Goal: Task Accomplishment & Management: Complete application form

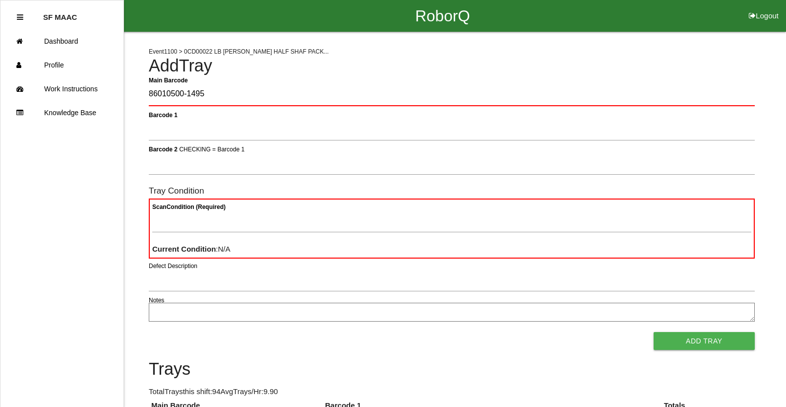
type Barcode "86010500-1495"
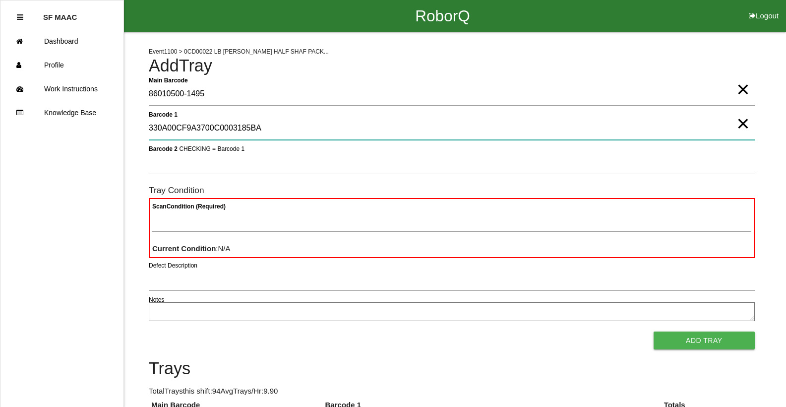
type 1 "330A00CF9A3700C0003185BA"
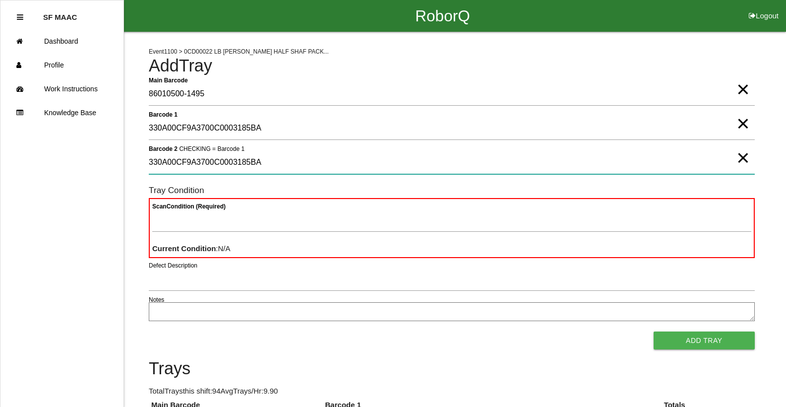
type 2 "330A00CF9A3700C0003185BA"
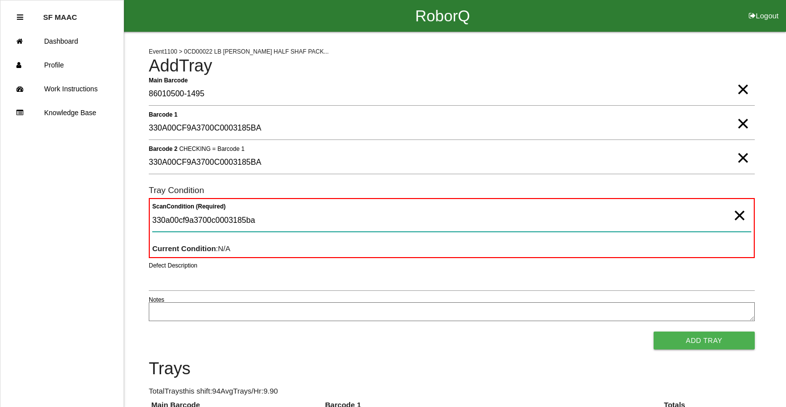
type Condition "330a00cf9a3700c0003185ba"
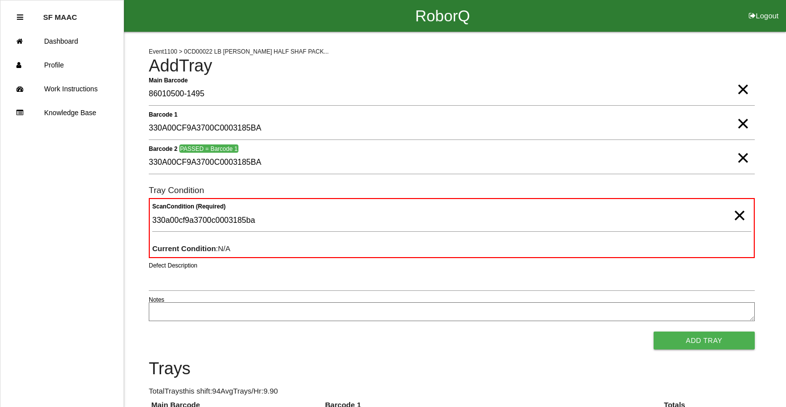
click at [742, 214] on span "×" at bounding box center [739, 205] width 13 height 20
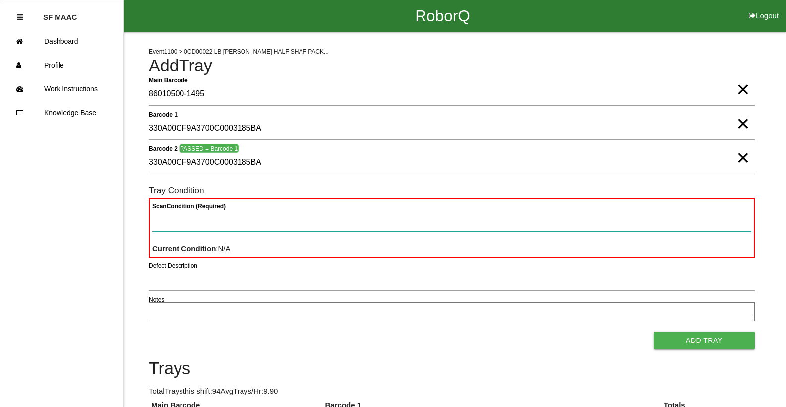
click at [742, 214] on Condition "Scan Condition (Required)" at bounding box center [451, 220] width 599 height 23
type Condition "goo"
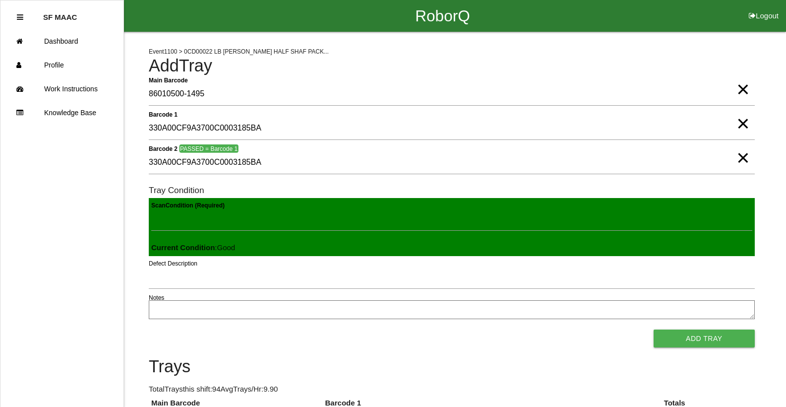
click at [654, 329] on button "Add Tray" at bounding box center [704, 338] width 101 height 18
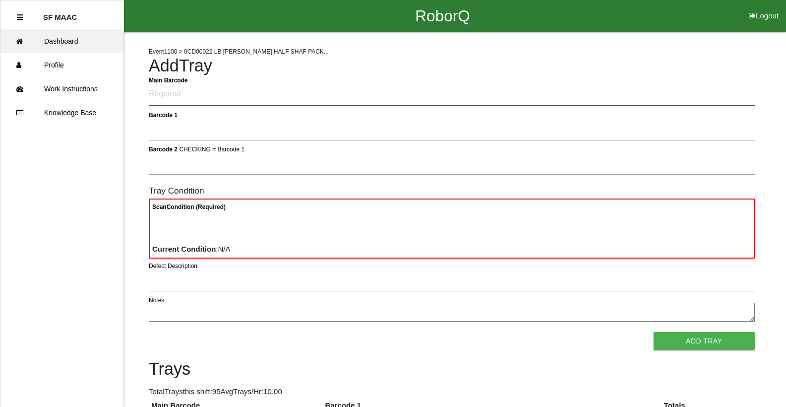
click at [70, 35] on link "Dashboard" at bounding box center [61, 41] width 123 height 24
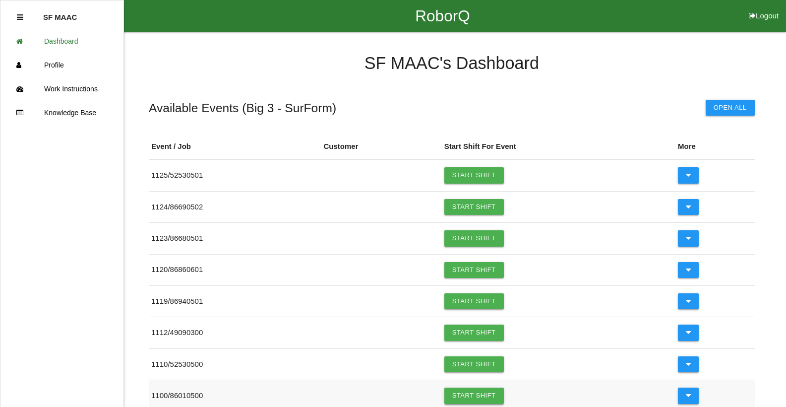
click at [465, 400] on link "Start Shift" at bounding box center [474, 395] width 60 height 16
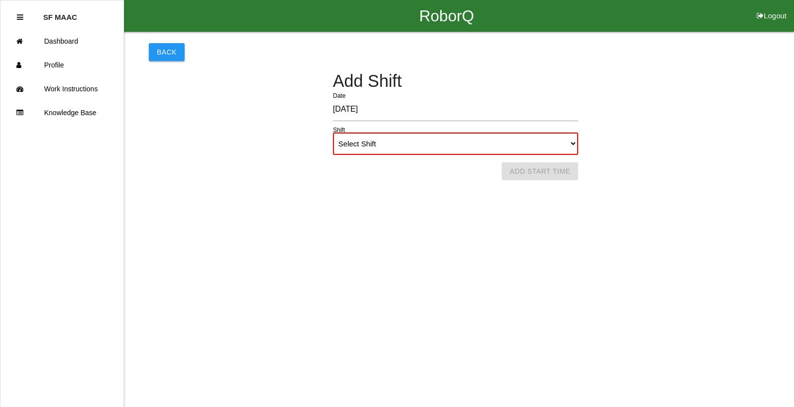
click at [537, 140] on select "Select Shift 1st Shift 2nd Shift 3rd Shift 4th Shift" at bounding box center [455, 143] width 245 height 22
select select "2"
click at [333, 132] on select "Select Shift 1st Shift 2nd Shift 3rd Shift 4th Shift" at bounding box center [455, 143] width 245 height 22
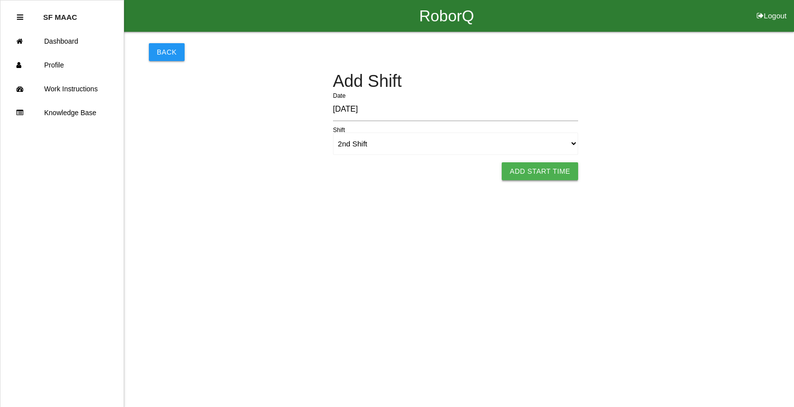
click at [544, 170] on button "Add Start Time" at bounding box center [540, 171] width 76 height 18
select select "4"
select select "32"
select select "2"
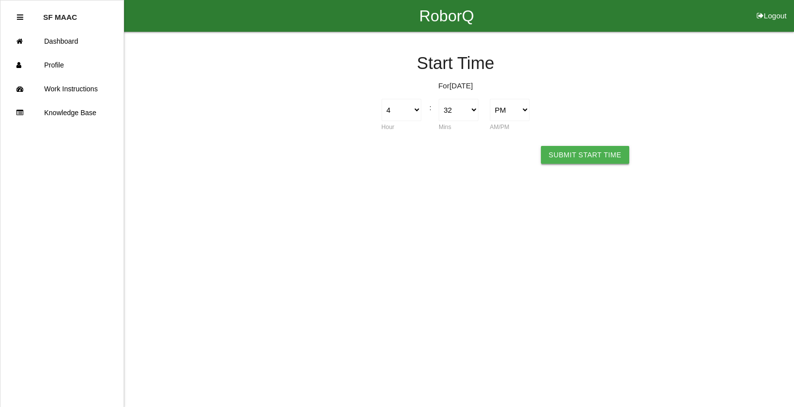
click at [558, 162] on button "Submit Start Time" at bounding box center [585, 155] width 88 height 18
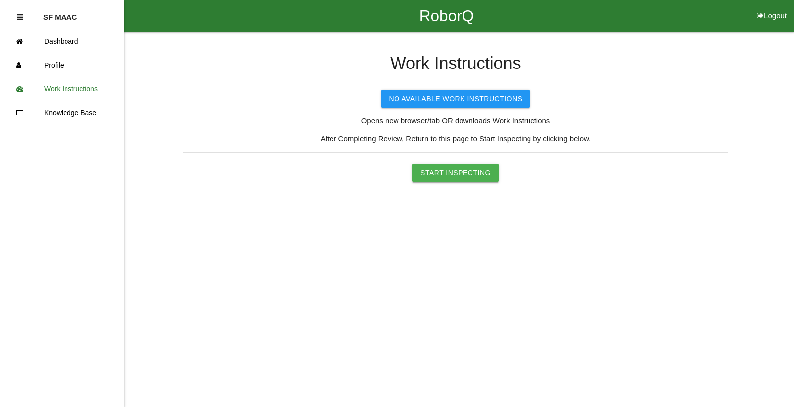
click at [486, 173] on button "Start Inspecting" at bounding box center [455, 173] width 86 height 18
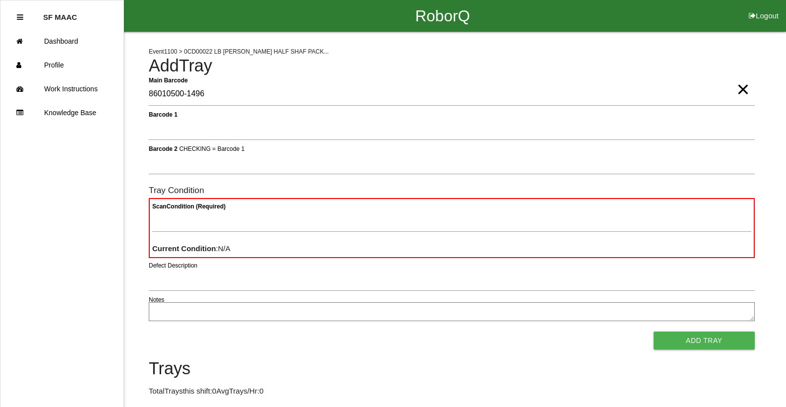
type Barcode "86010500-1496"
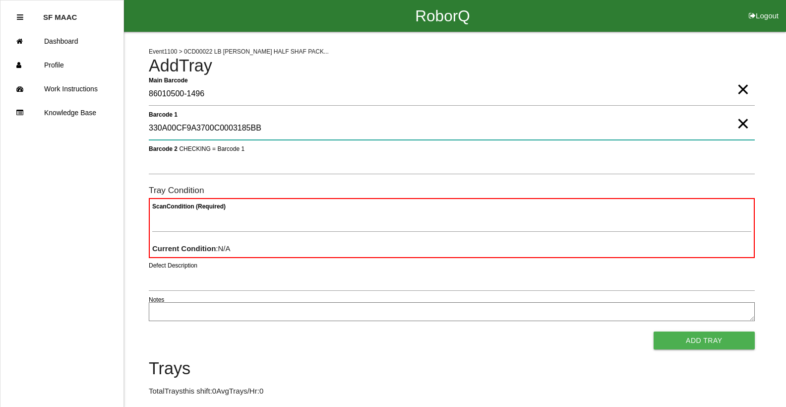
type 1 "330A00CF9A3700C0003185BB"
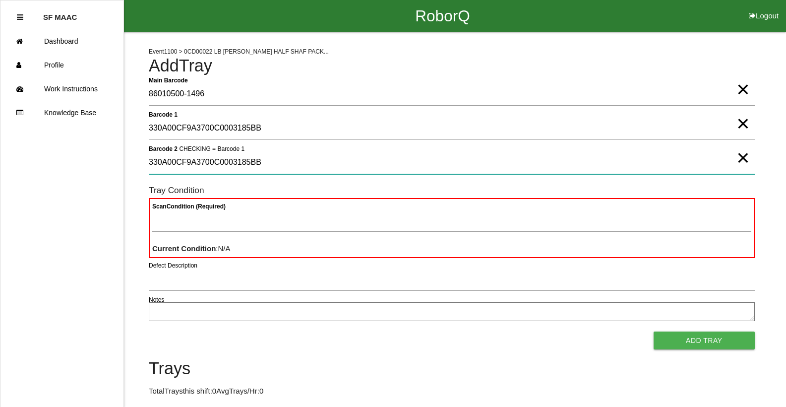
type 2 "330A00CF9A3700C0003185BB"
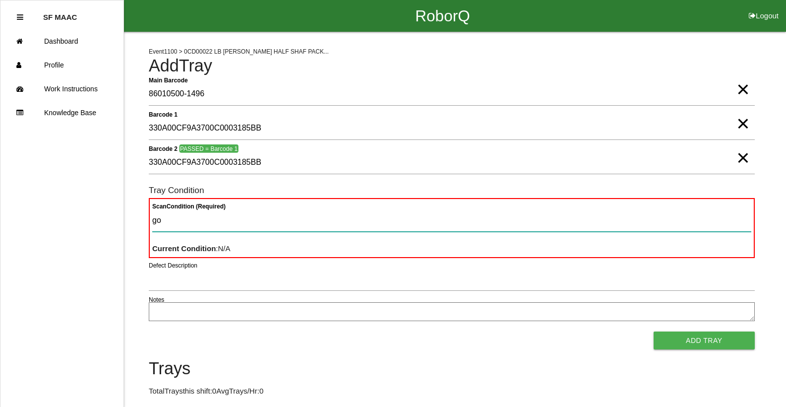
type Condition "goo"
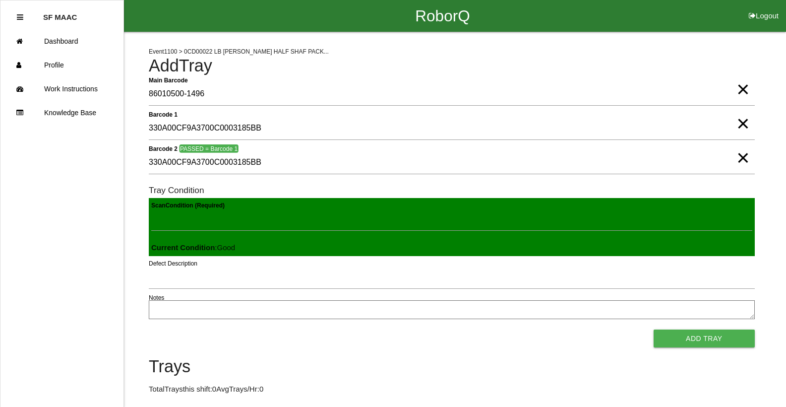
click button "Add Tray" at bounding box center [704, 338] width 101 height 18
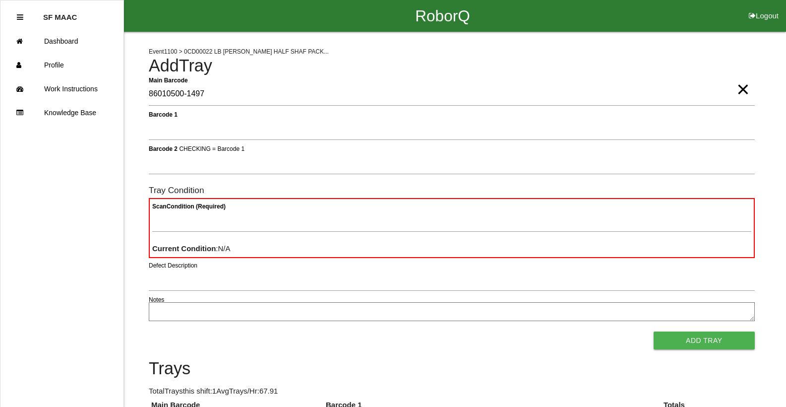
type Barcode "86010500-1497"
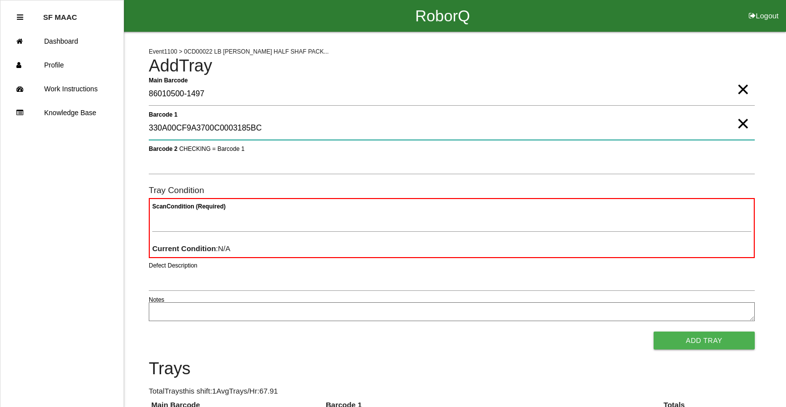
type 1 "330A00CF9A3700C0003185BC"
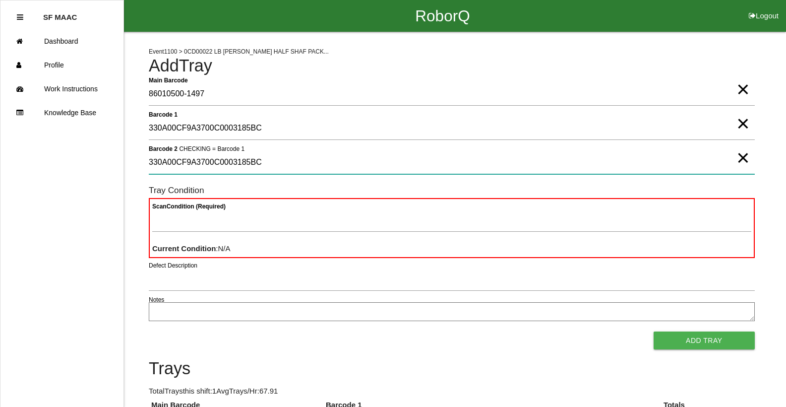
type 2 "330A00CF9A3700C0003185BC"
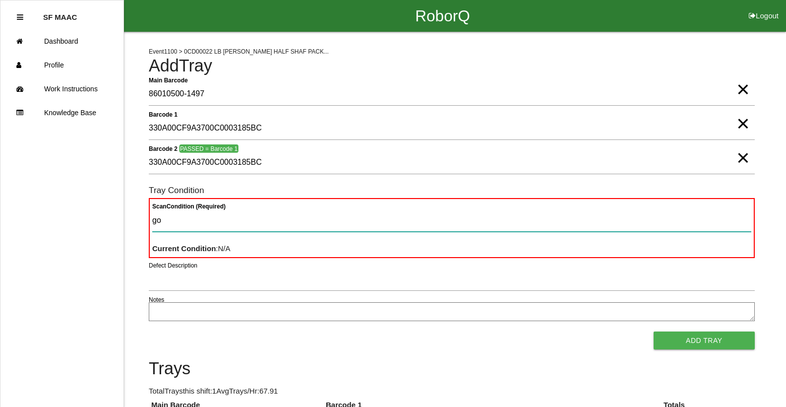
type Condition "goo"
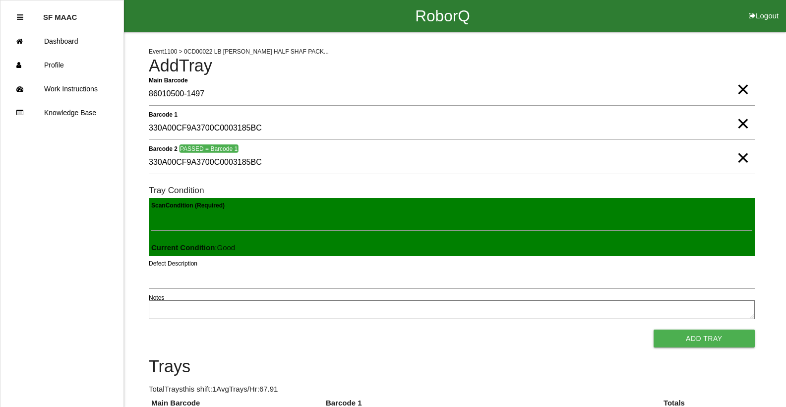
click at [654, 329] on button "Add Tray" at bounding box center [704, 338] width 101 height 18
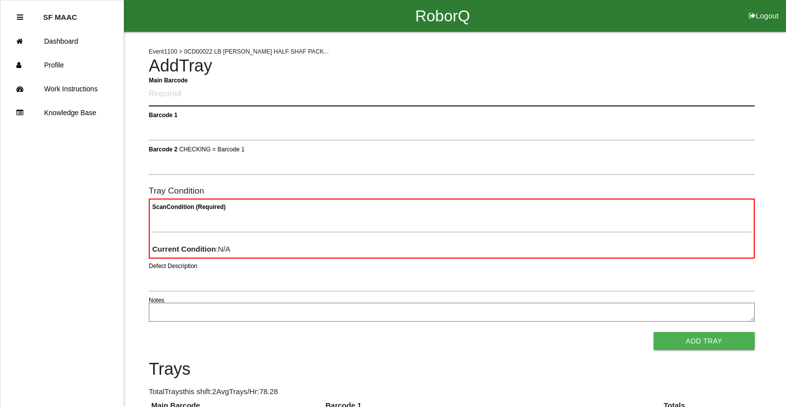
click at [206, 96] on Barcode "Main Barcode" at bounding box center [452, 94] width 606 height 23
type Barcode "86010500-1498"
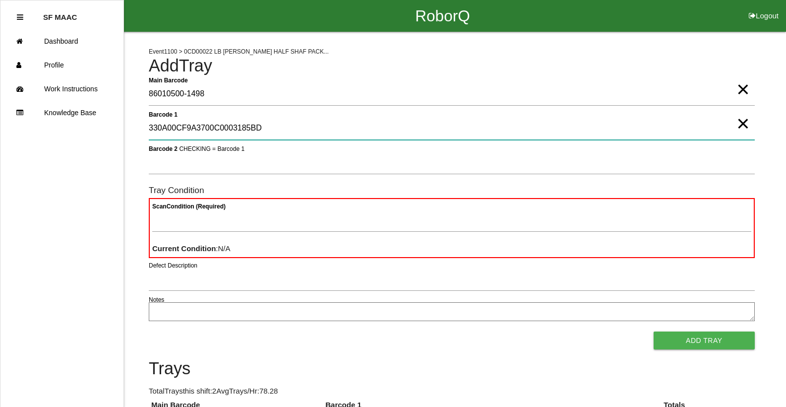
type 1 "330A00CF9A3700C0003185BD"
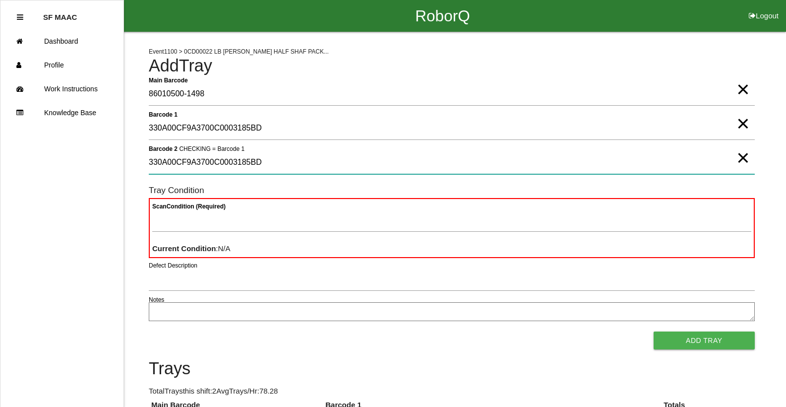
type 2 "330A00CF9A3700C0003185BD"
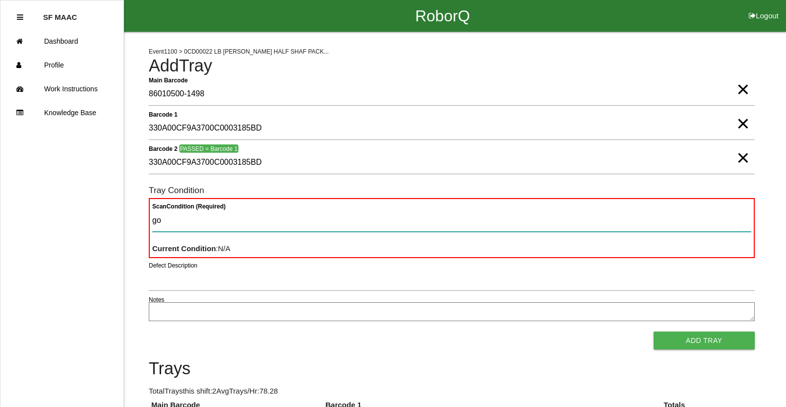
type Condition "goo"
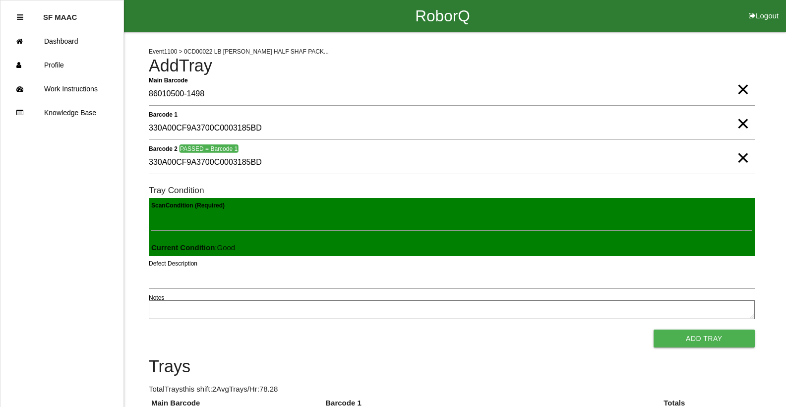
click at [654, 329] on button "Add Tray" at bounding box center [704, 338] width 101 height 18
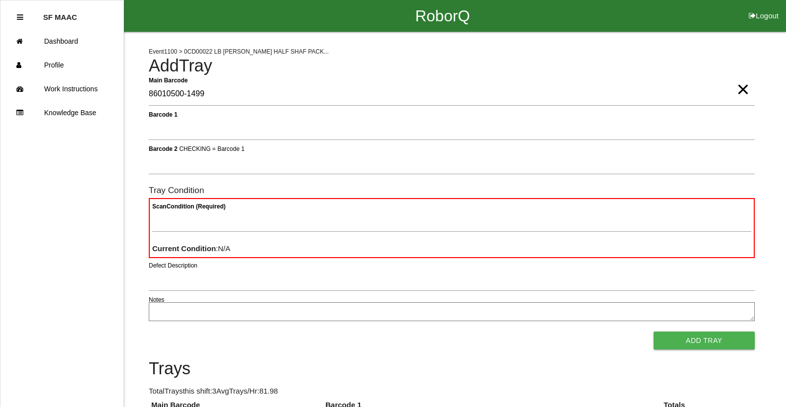
type Barcode "86010500-1499"
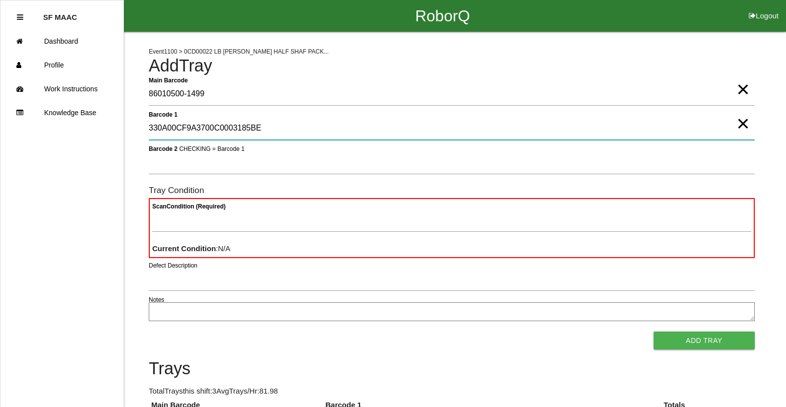
type 1 "330A00CF9A3700C0003185BE"
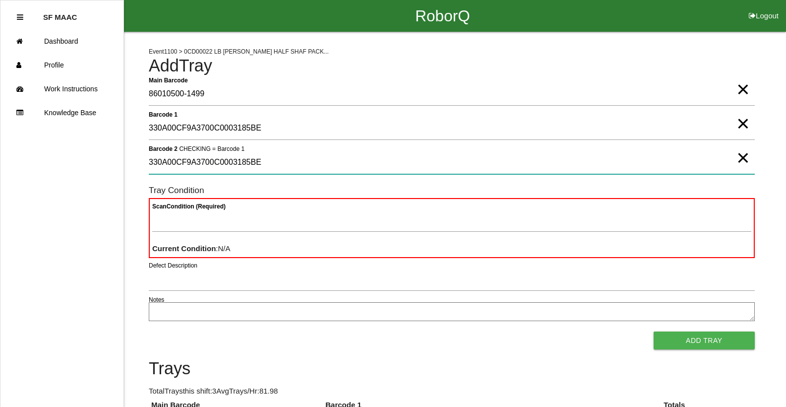
type 2 "330A00CF9A3700C0003185BE"
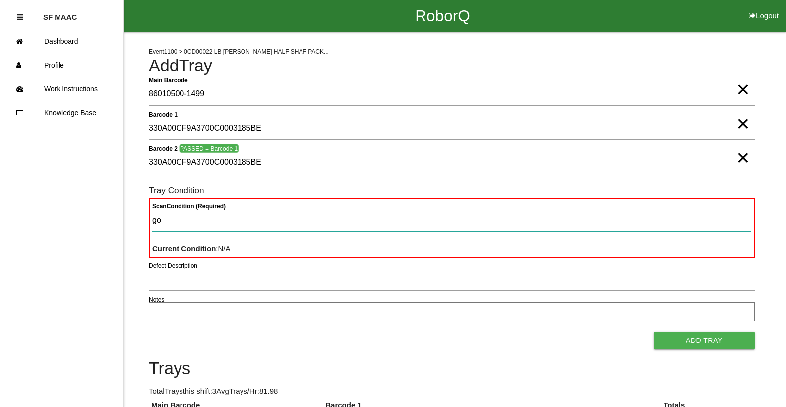
type Condition "goo"
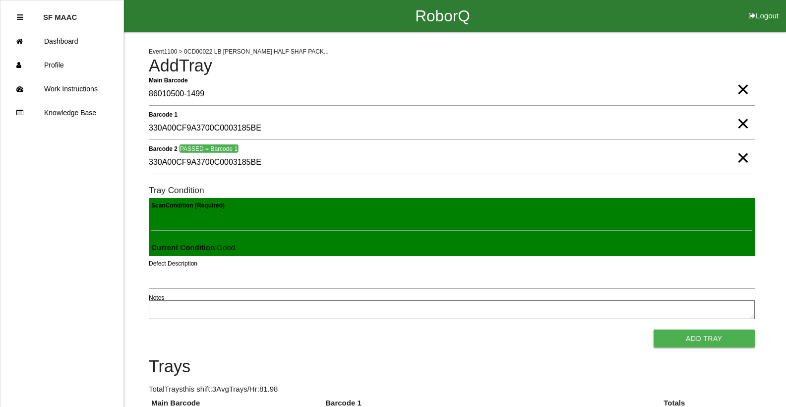
click at [654, 329] on button "Add Tray" at bounding box center [704, 338] width 101 height 18
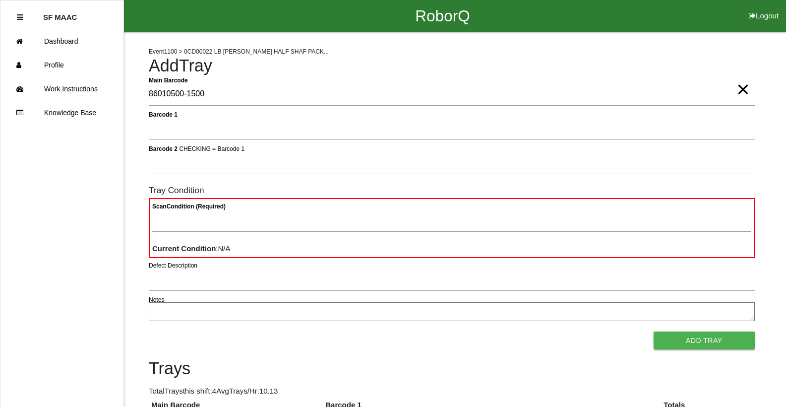
type Barcode "86010500-1500"
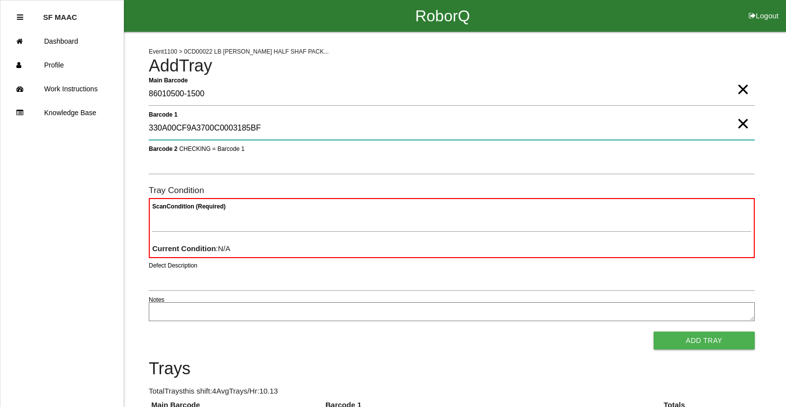
type 1 "330A00CF9A3700C0003185BF"
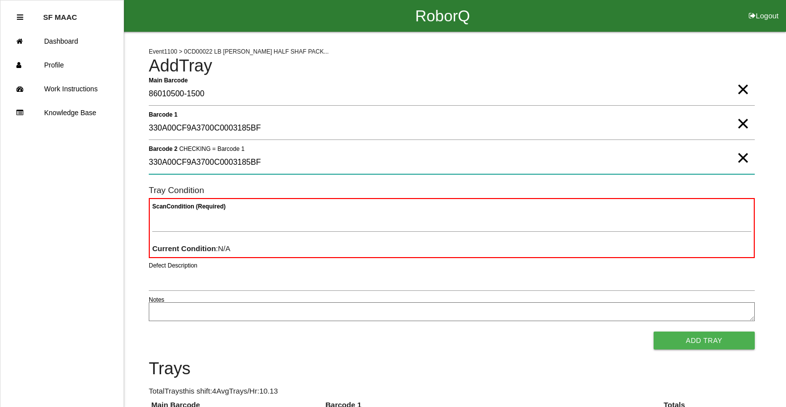
type 2 "330A00CF9A3700C0003185BF"
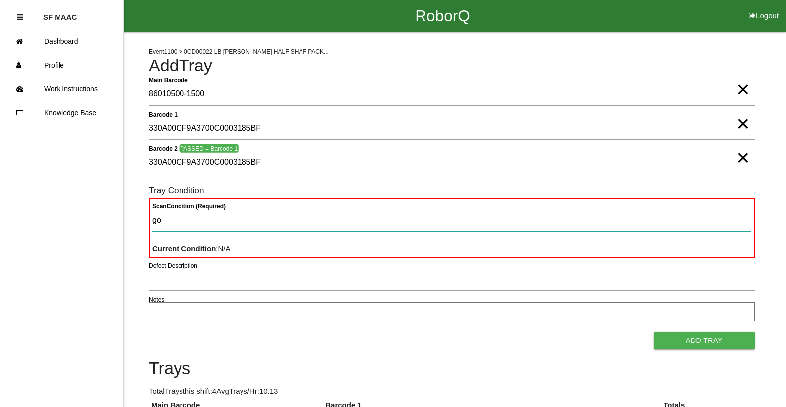
type Condition "goo"
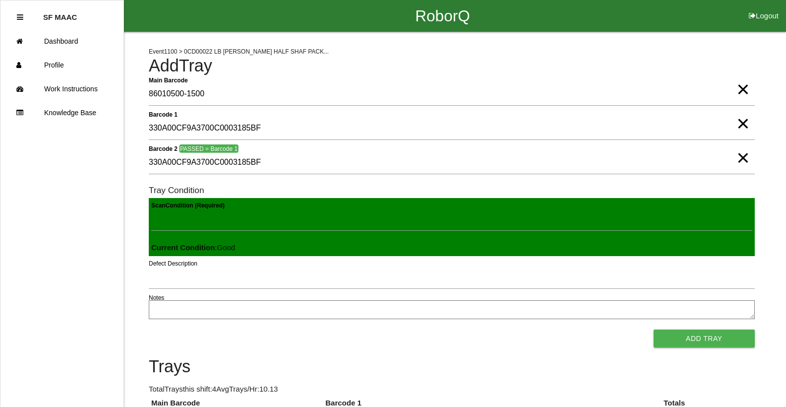
click at [654, 329] on button "Add Tray" at bounding box center [704, 338] width 101 height 18
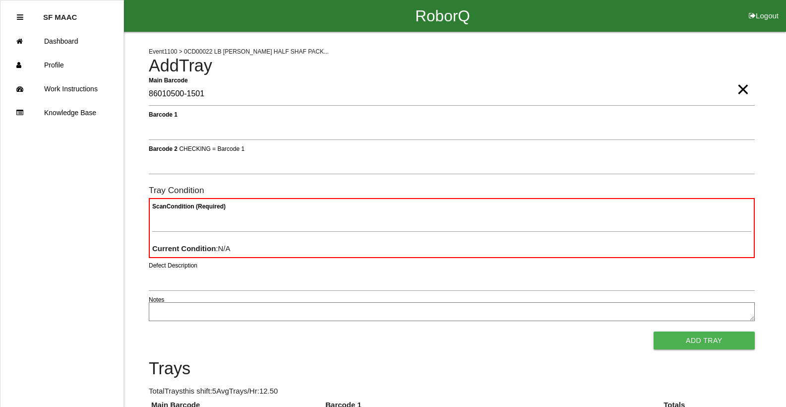
type Barcode "86010500-1501"
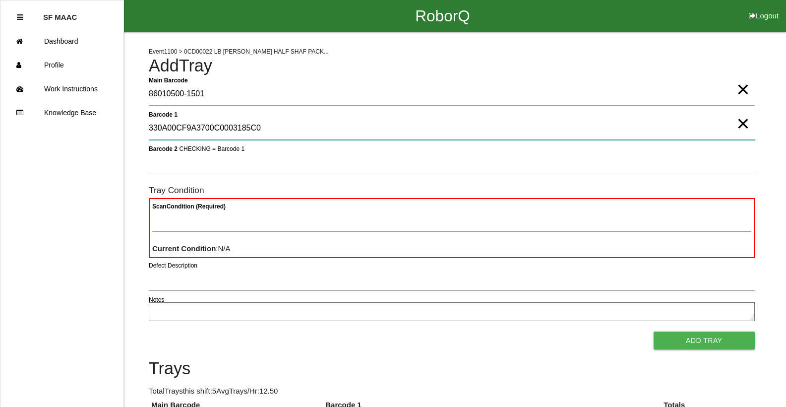
type 1 "330A00CF9A3700C0003185C0"
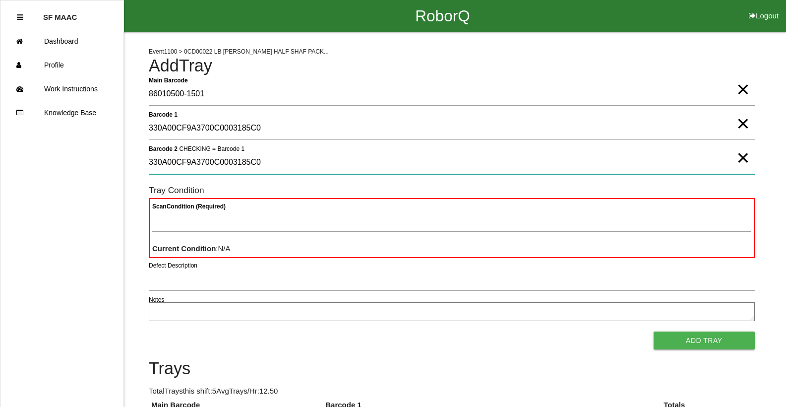
type 2 "330A00CF9A3700C0003185C0"
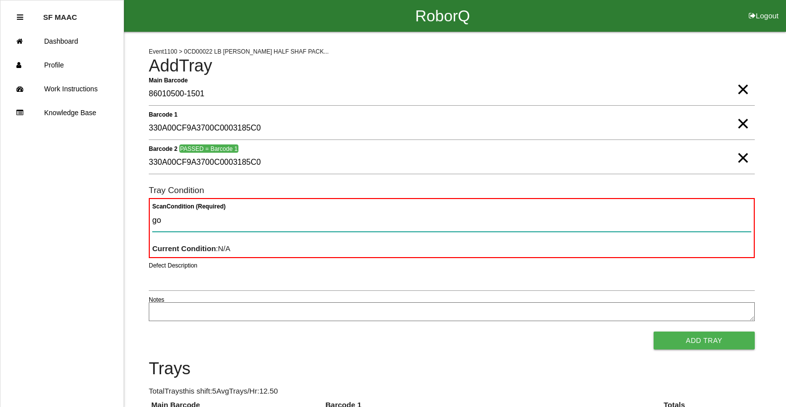
type Condition "goo"
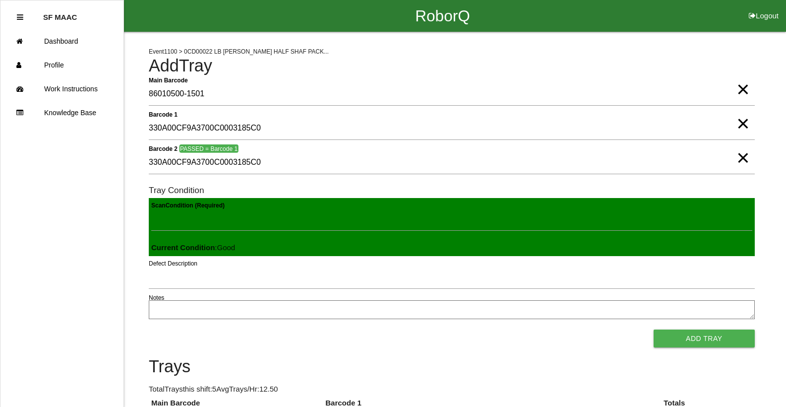
click at [654, 329] on button "Add Tray" at bounding box center [704, 338] width 101 height 18
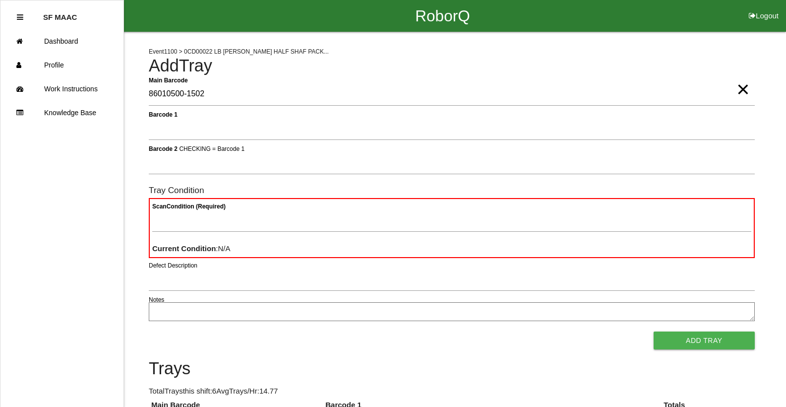
type Barcode "86010500-1502"
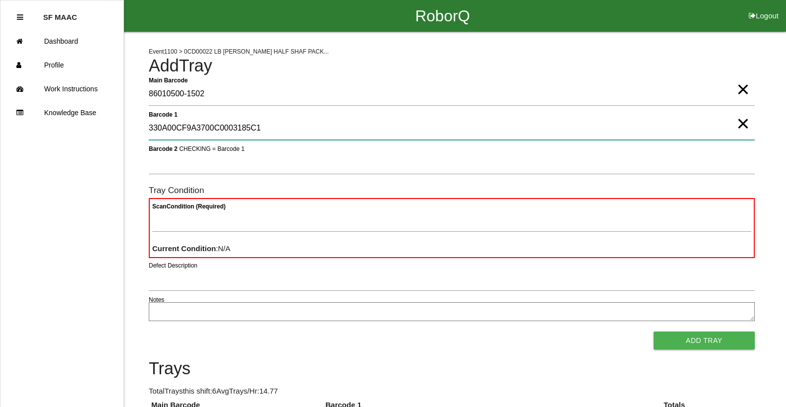
type 1 "330A00CF9A3700C0003185C1"
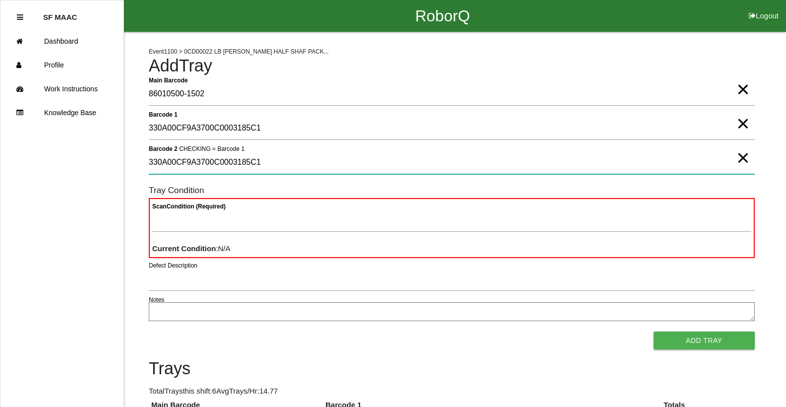
type 2 "330A00CF9A3700C0003185C1"
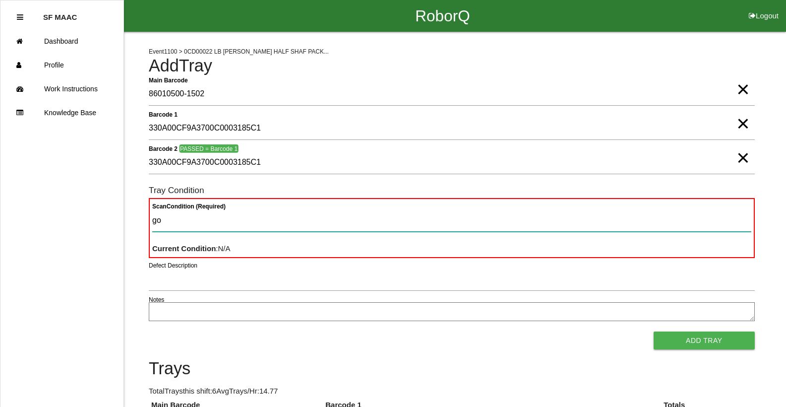
type Condition "goo"
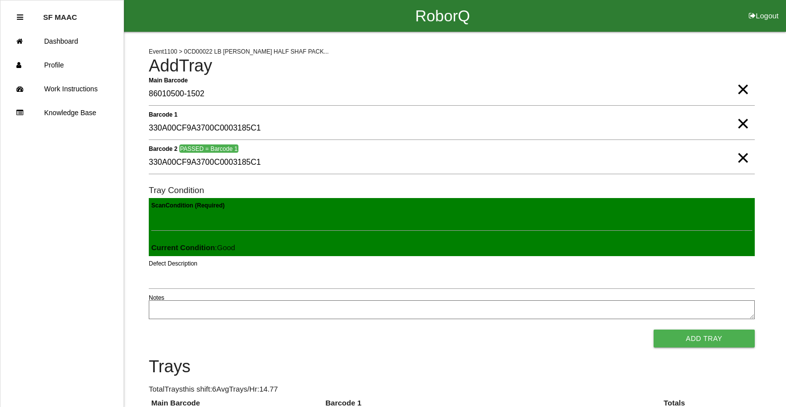
click at [654, 329] on button "Add Tray" at bounding box center [704, 338] width 101 height 18
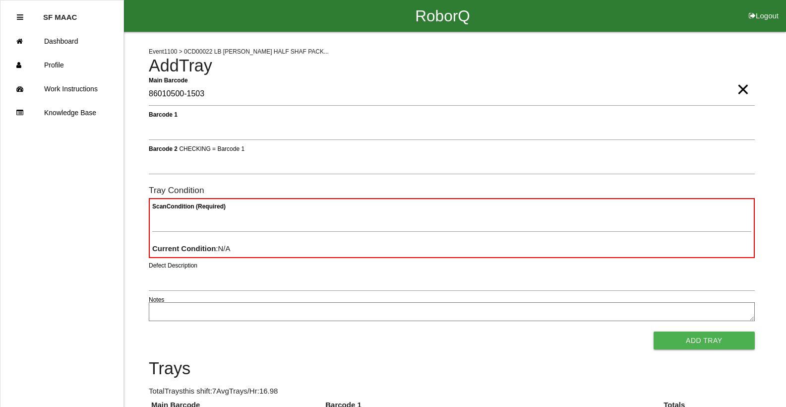
type Barcode "86010500-1503"
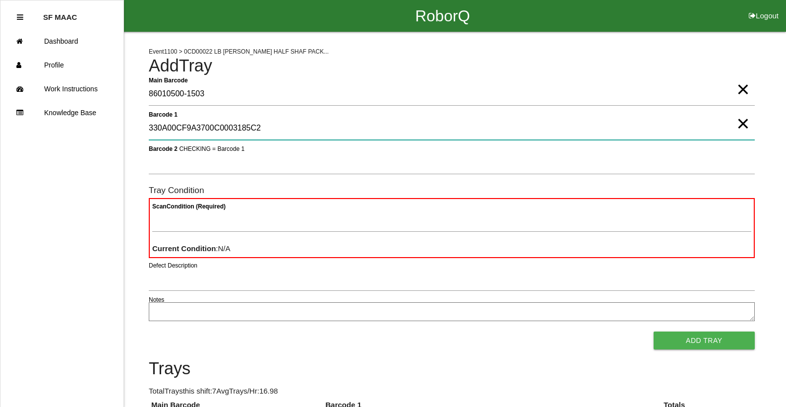
type 1 "330A00CF9A3700C0003185C2"
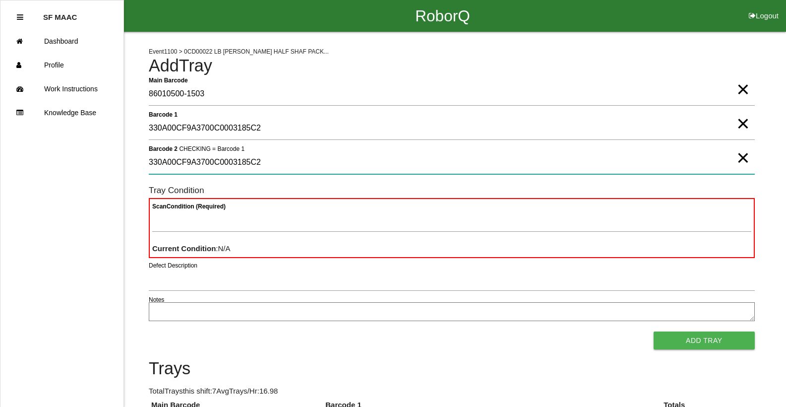
type 2 "330A00CF9A3700C0003185C2"
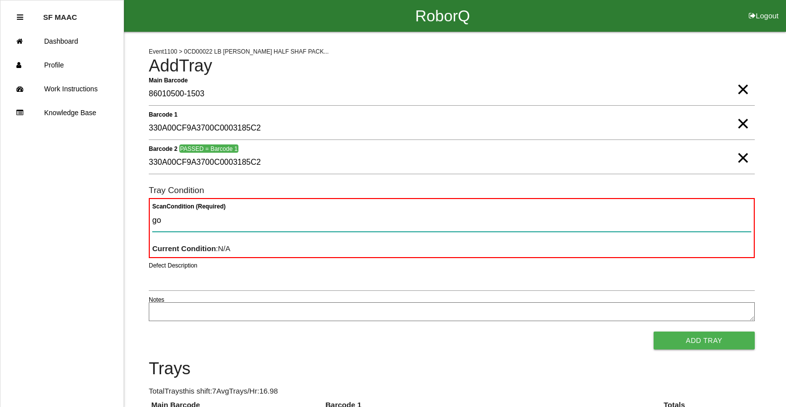
type Condition "goo"
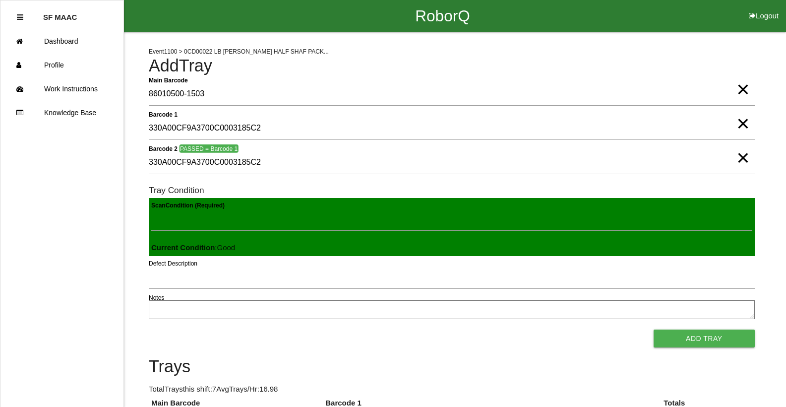
click at [654, 329] on button "Add Tray" at bounding box center [704, 338] width 101 height 18
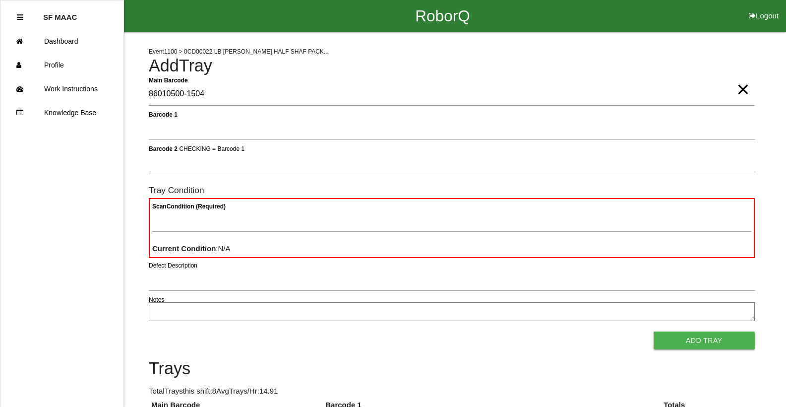
type Barcode "86010500-1504"
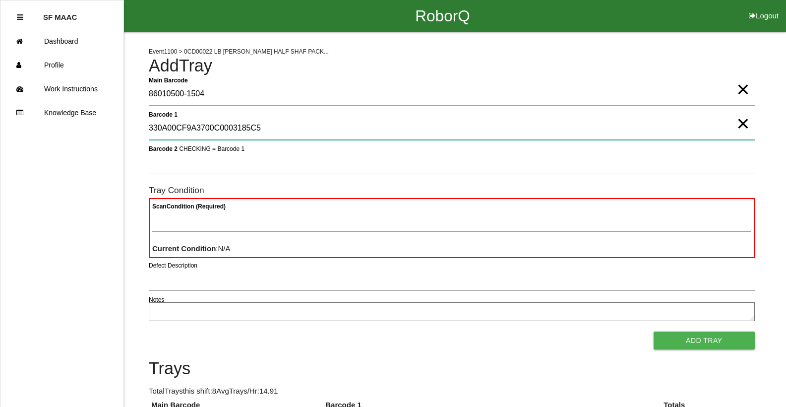
type 1 "330A00CF9A3700C0003185C5"
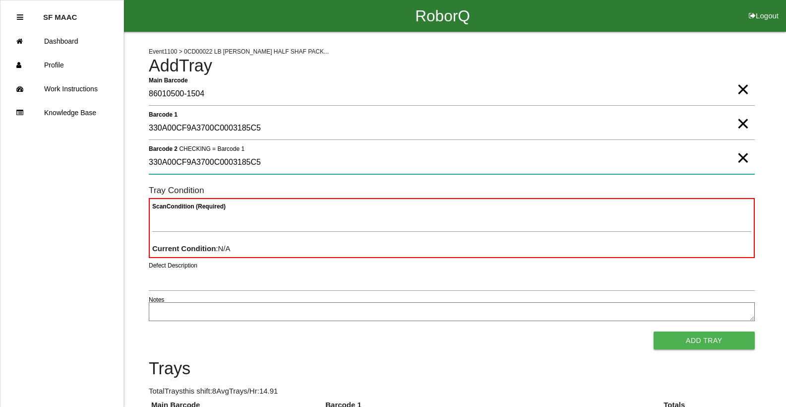
type 2 "330A00CF9A3700C0003185C5"
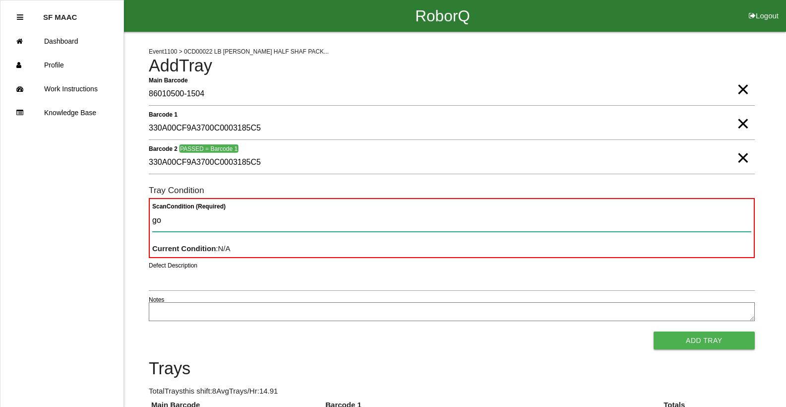
type Condition "goo"
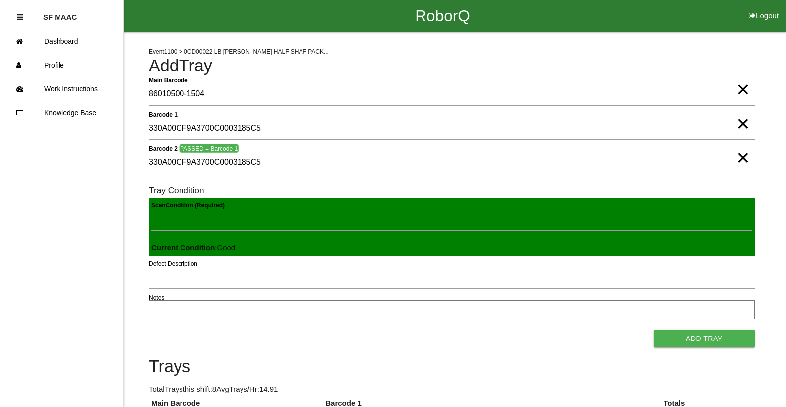
click at [654, 329] on button "Add Tray" at bounding box center [704, 338] width 101 height 18
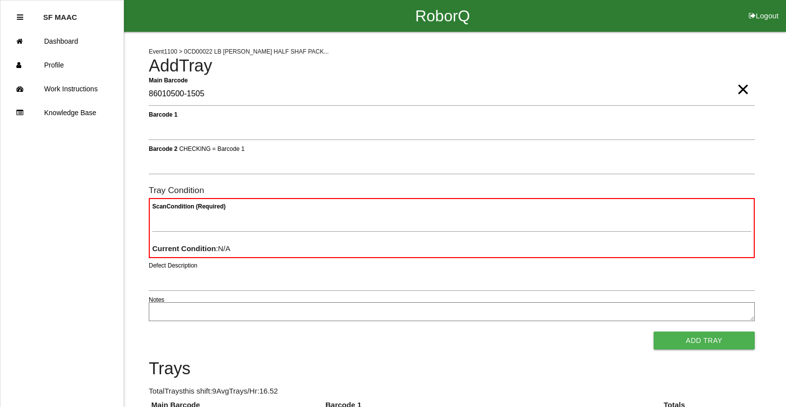
type Barcode "86010500-1505"
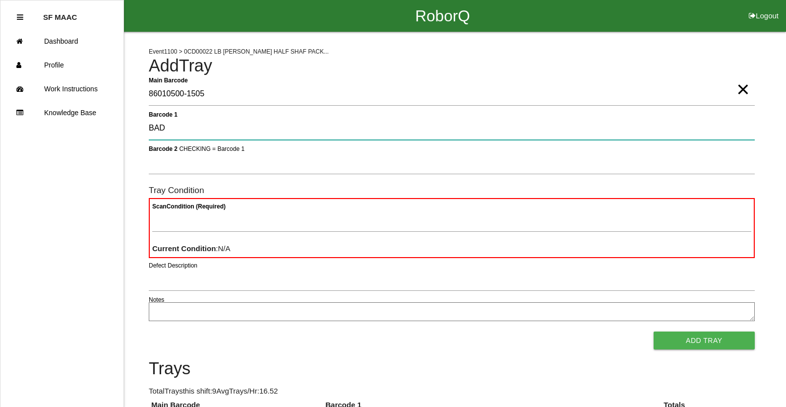
type 1 "BAD"
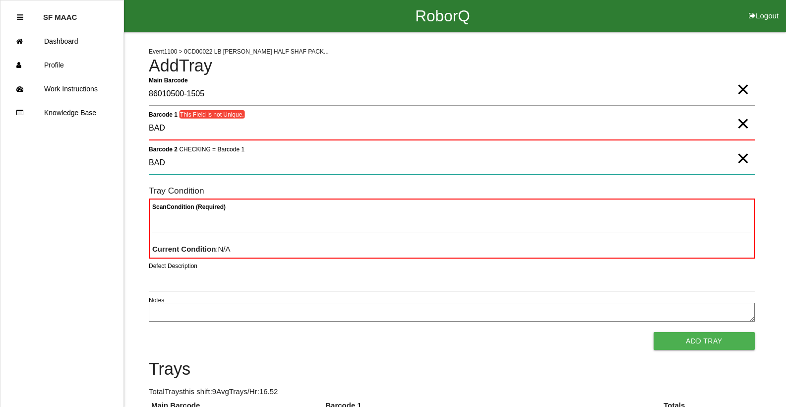
type 2 "BAD"
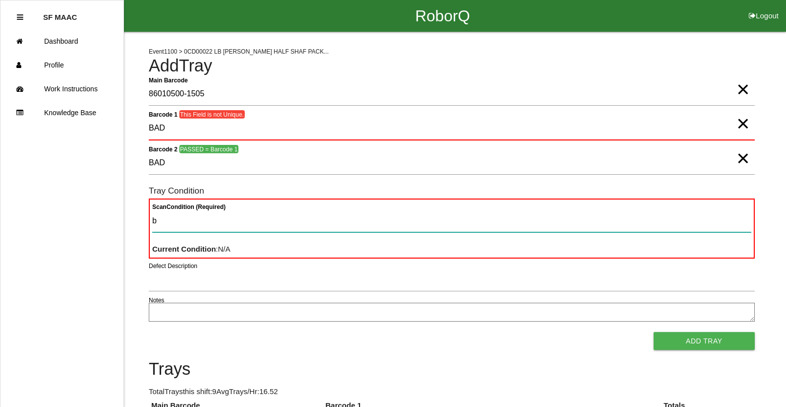
type Condition "ba"
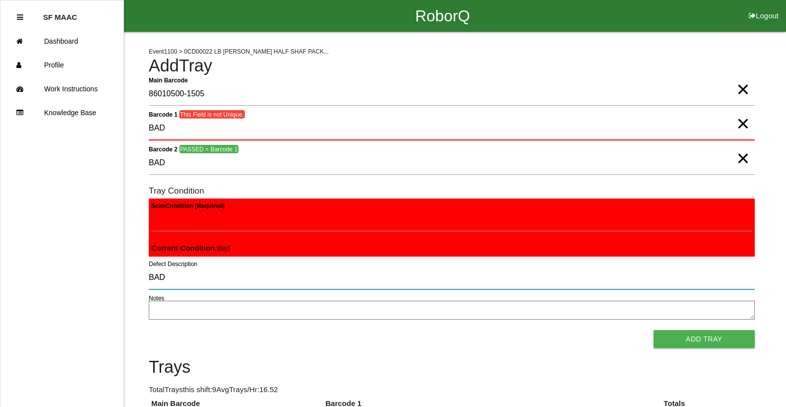
type input "BAD"
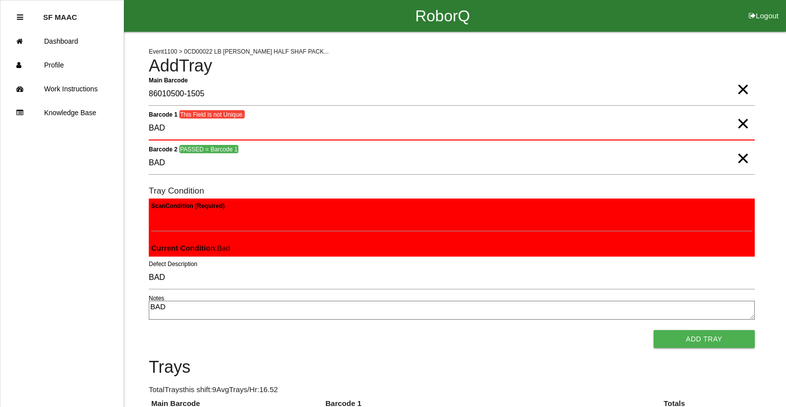
type textarea "BAD"
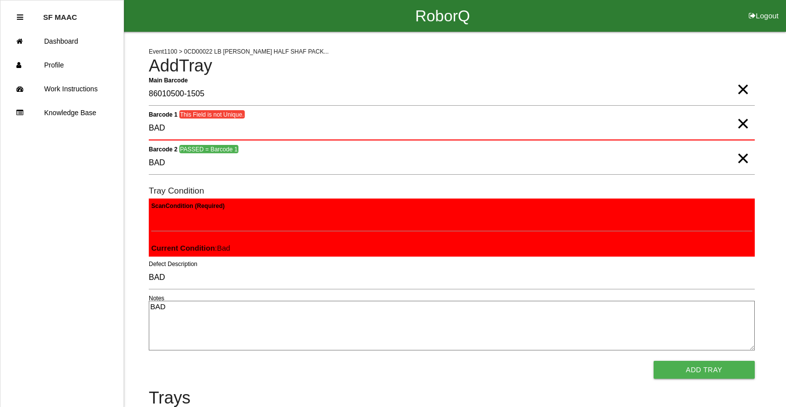
click at [740, 157] on span "×" at bounding box center [743, 148] width 13 height 20
click at [742, 124] on span "×" at bounding box center [743, 114] width 13 height 20
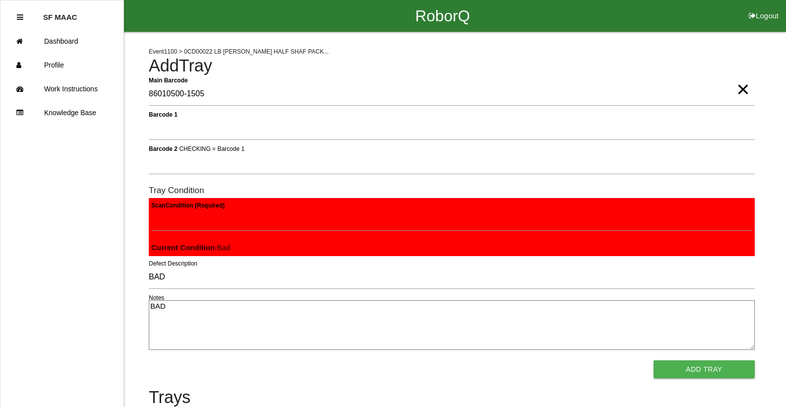
click at [744, 89] on span "×" at bounding box center [743, 79] width 13 height 20
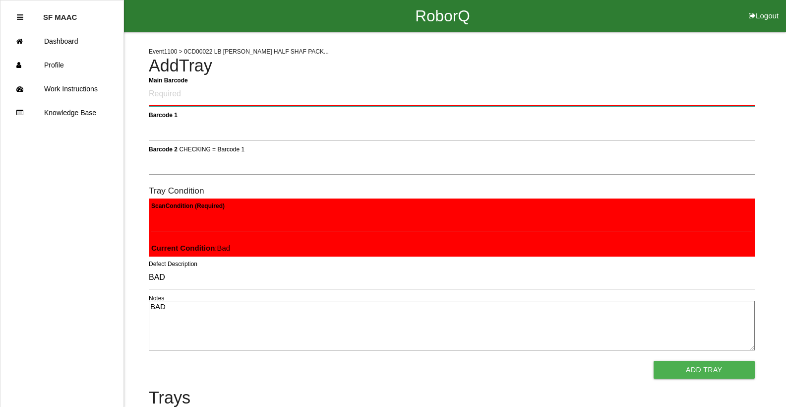
click at [177, 101] on Barcode "Main Barcode" at bounding box center [452, 94] width 606 height 23
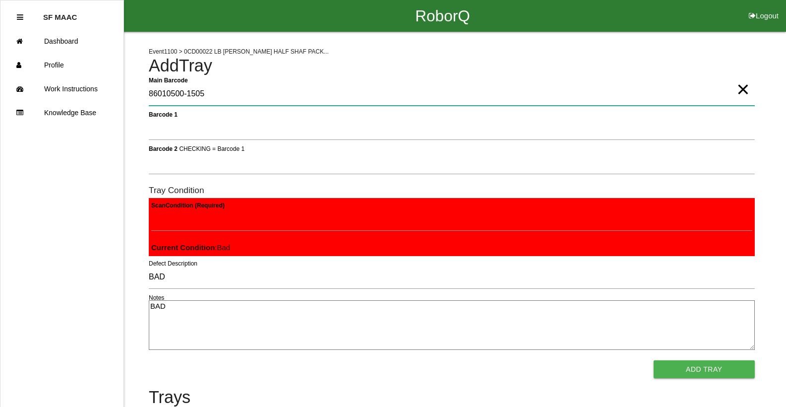
type Barcode "86010500-1505"
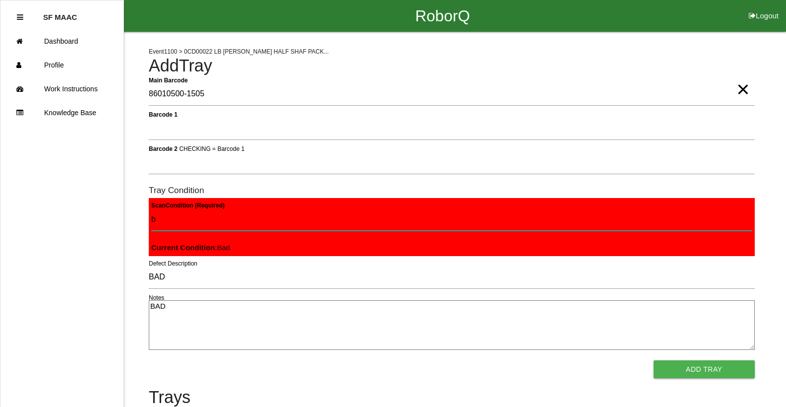
type Condition "ba"
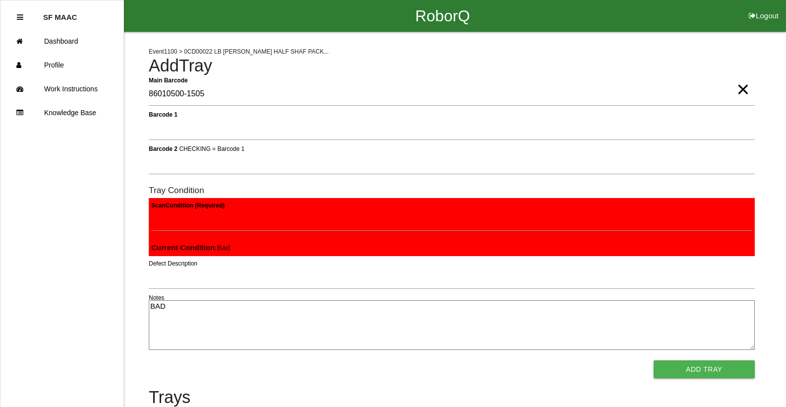
click at [654, 360] on button "Add Tray" at bounding box center [704, 369] width 101 height 18
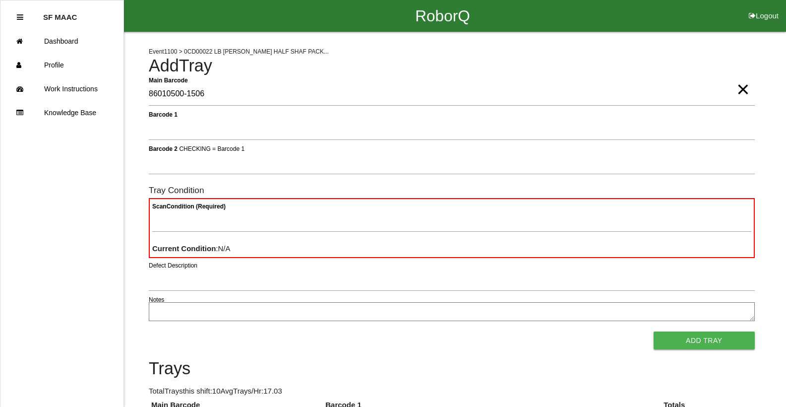
type Barcode "86010500-1506"
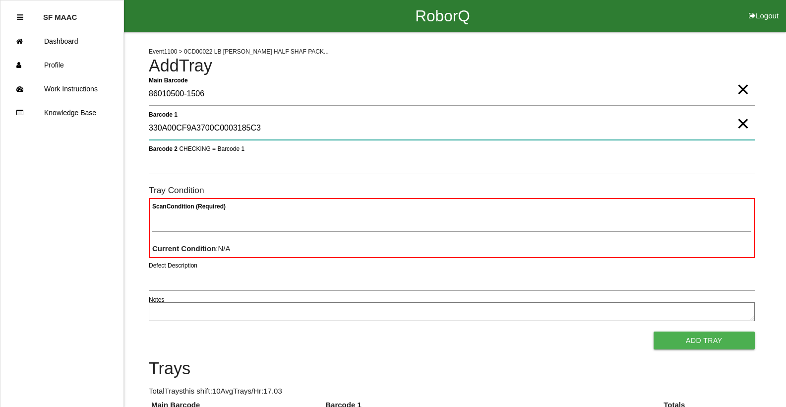
type 1 "330A00CF9A3700C0003185C3"
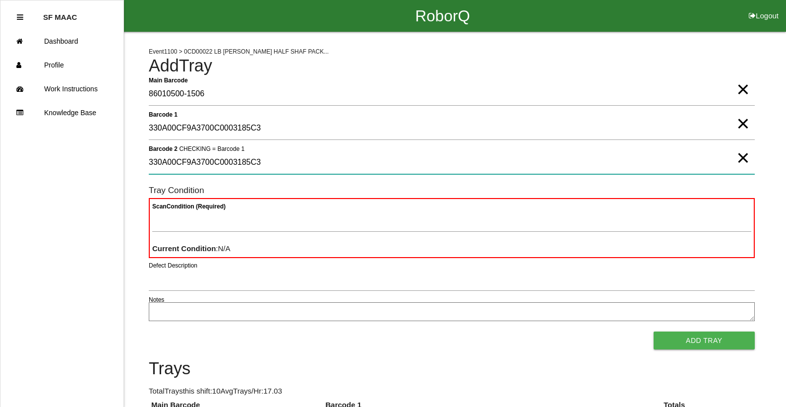
type 2 "330A00CF9A3700C0003185C3"
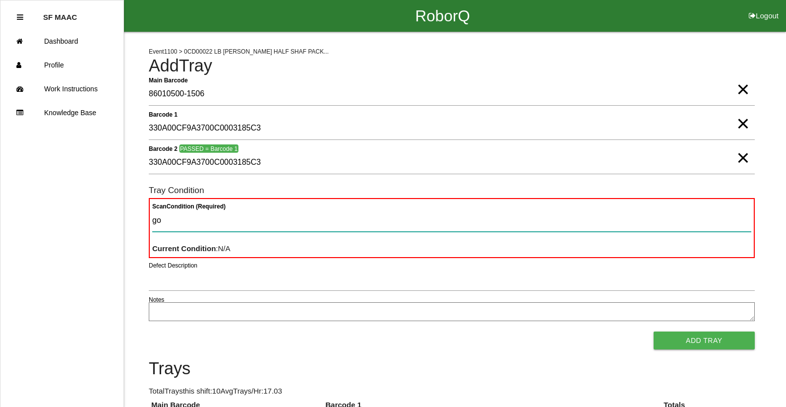
type Condition "goo"
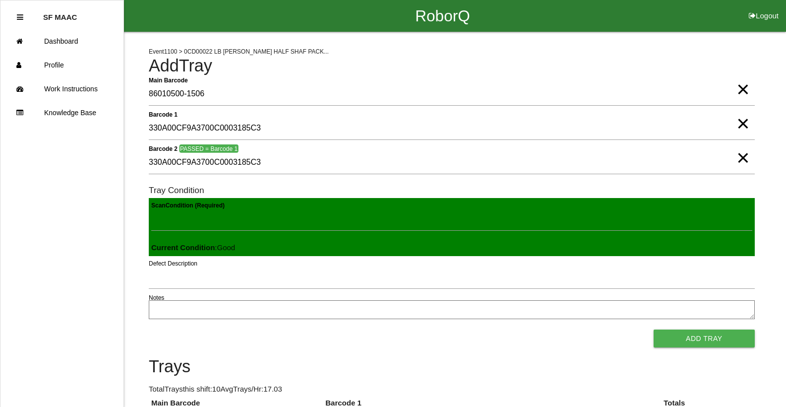
click at [654, 329] on button "Add Tray" at bounding box center [704, 338] width 101 height 18
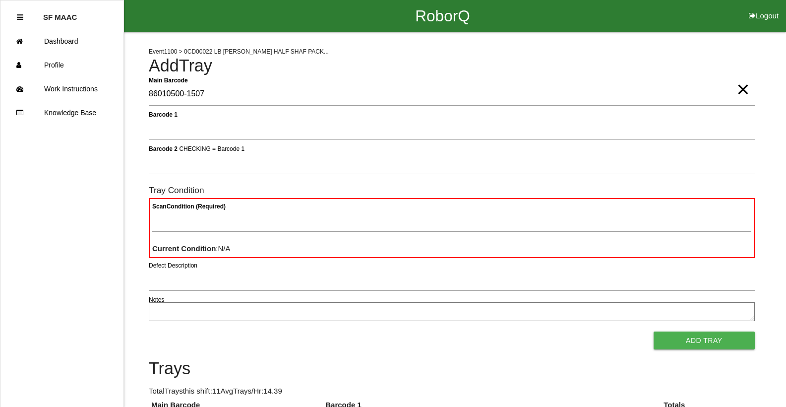
type Barcode "86010500-1507"
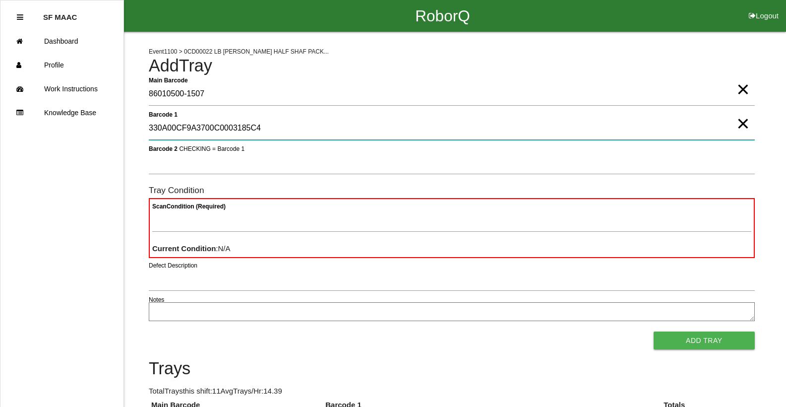
type 1 "330A00CF9A3700C0003185C4"
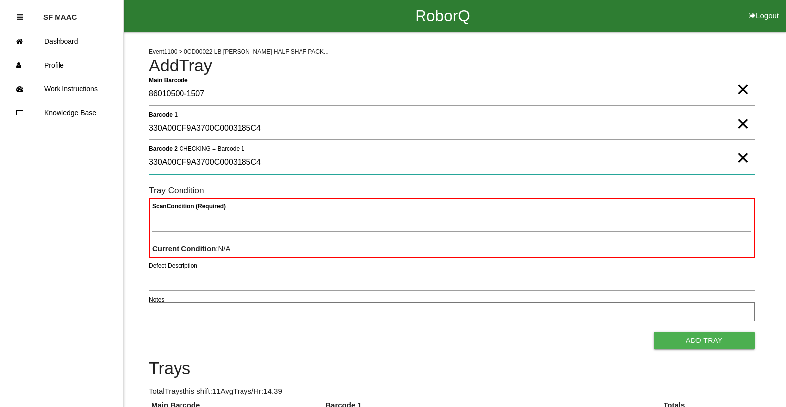
type 2 "330A00CF9A3700C0003185C4"
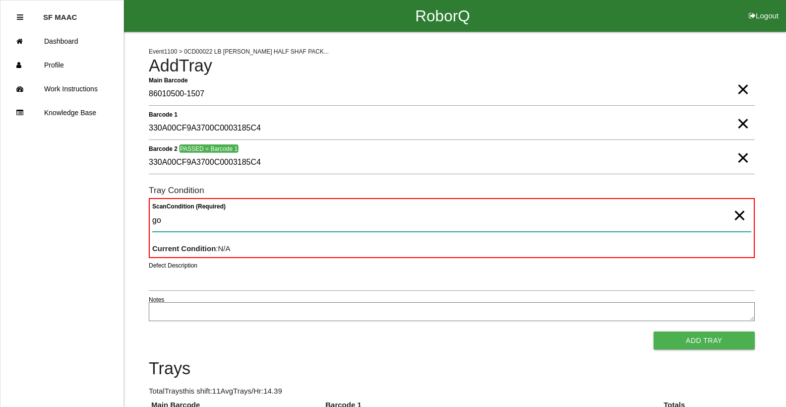
type Condition "goo"
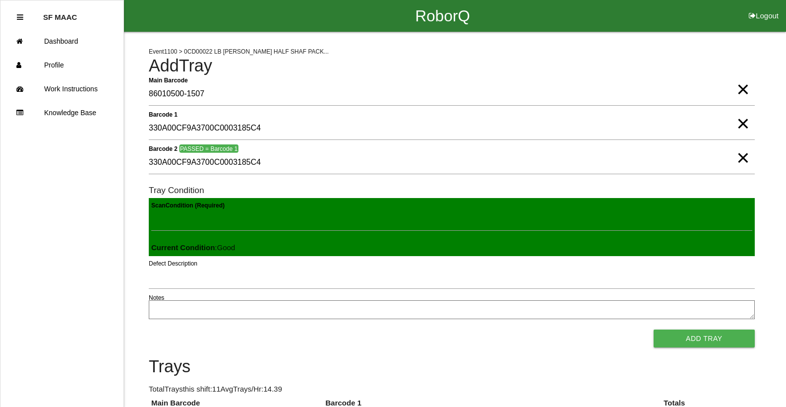
click at [654, 329] on button "Add Tray" at bounding box center [704, 338] width 101 height 18
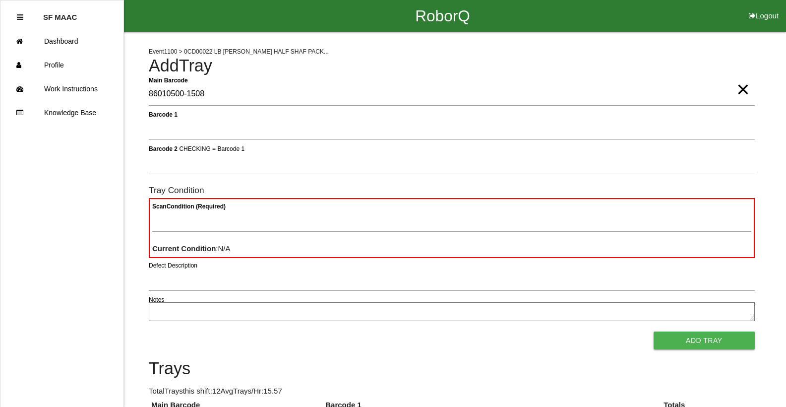
type Barcode "86010500-1508"
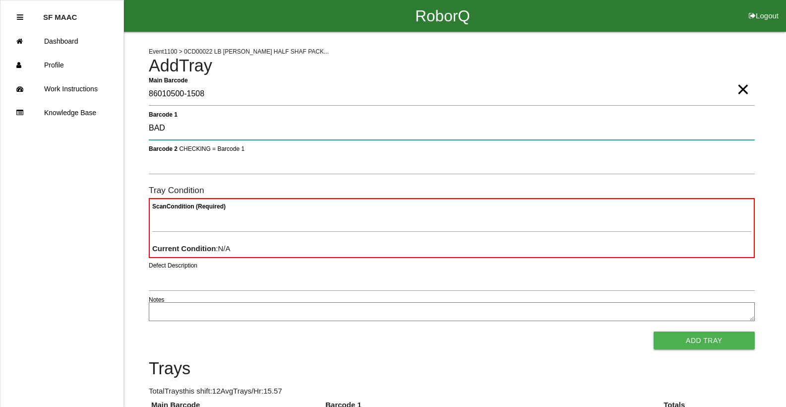
type 1 "BAD"
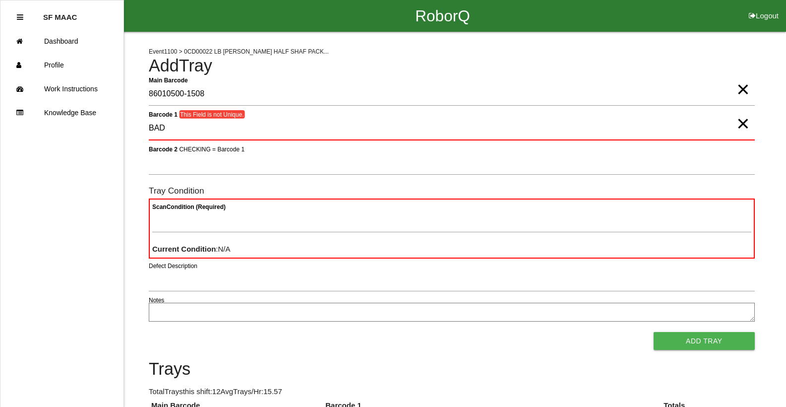
click at [742, 124] on span "×" at bounding box center [743, 114] width 13 height 20
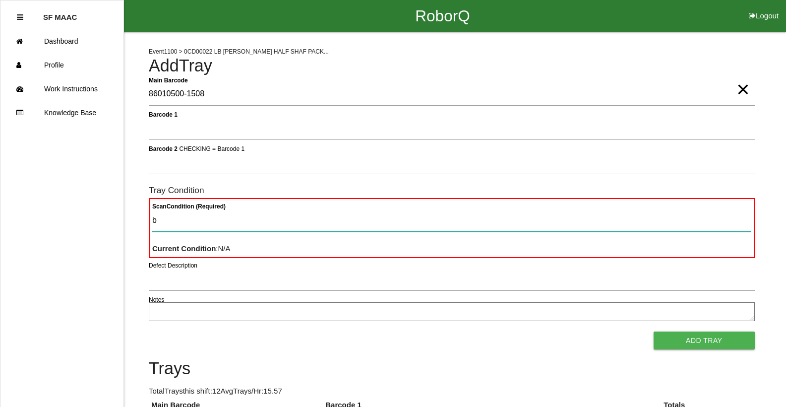
type Condition "ba"
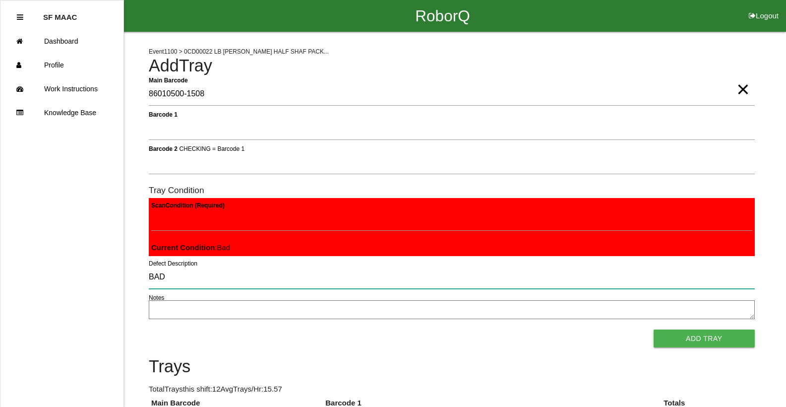
type input "BAD"
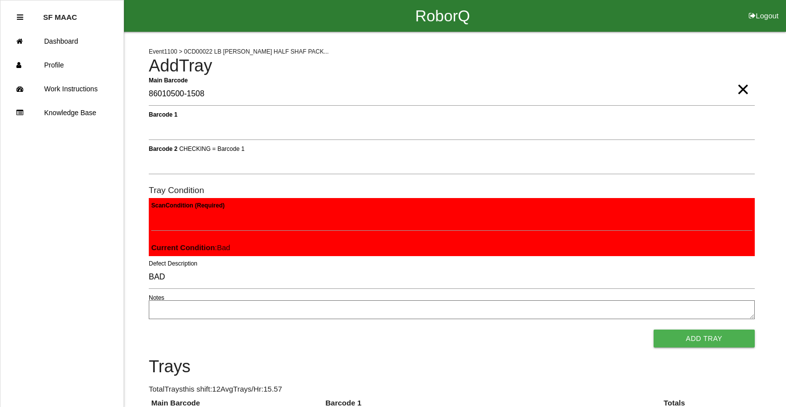
click at [738, 88] on span "×" at bounding box center [743, 79] width 13 height 20
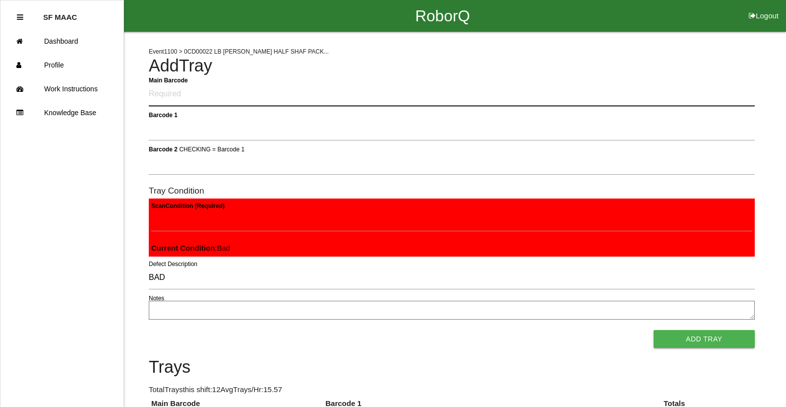
click at [413, 93] on Barcode "Main Barcode" at bounding box center [452, 94] width 606 height 23
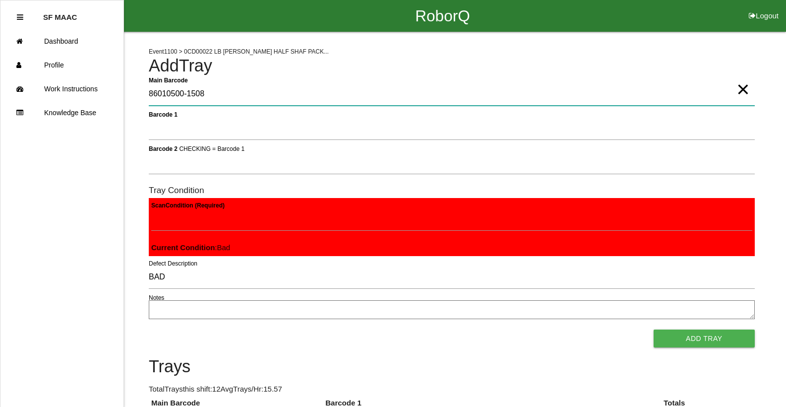
type Barcode "86010500-1508"
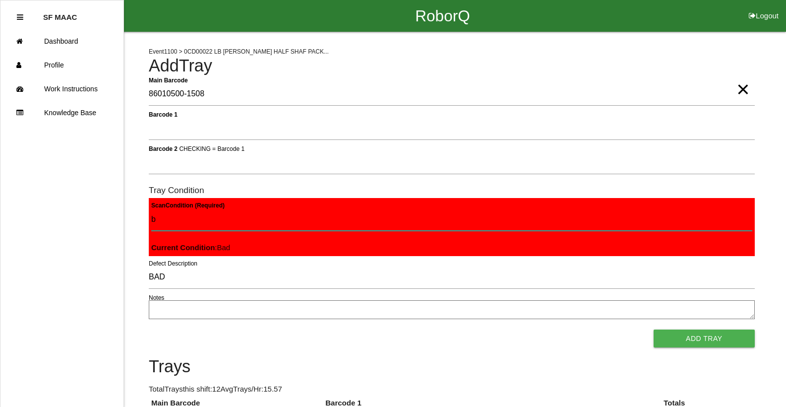
type Condition "ba"
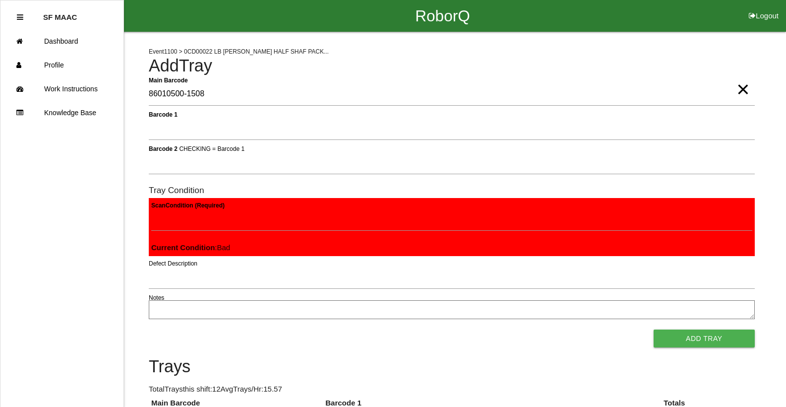
click at [654, 329] on button "Add Tray" at bounding box center [704, 338] width 101 height 18
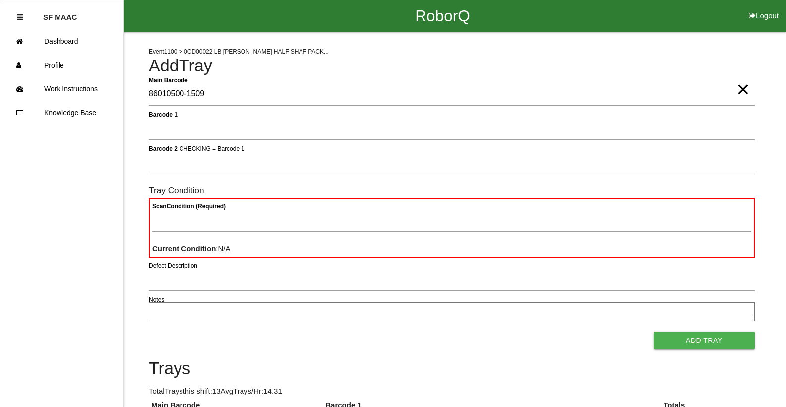
type Barcode "86010500-1509"
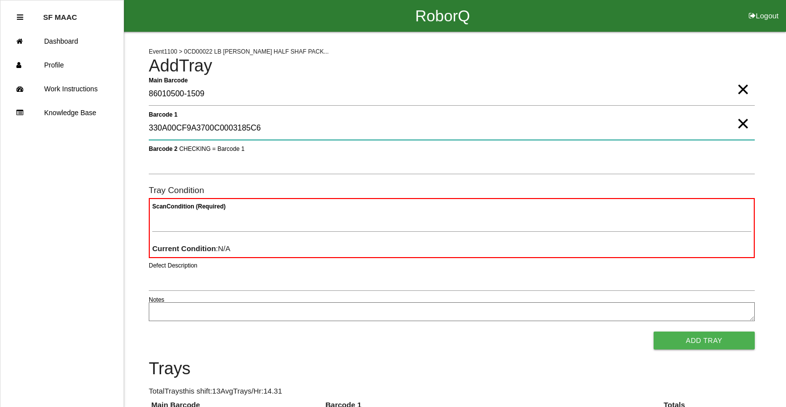
type 1 "330A00CF9A3700C0003185C6"
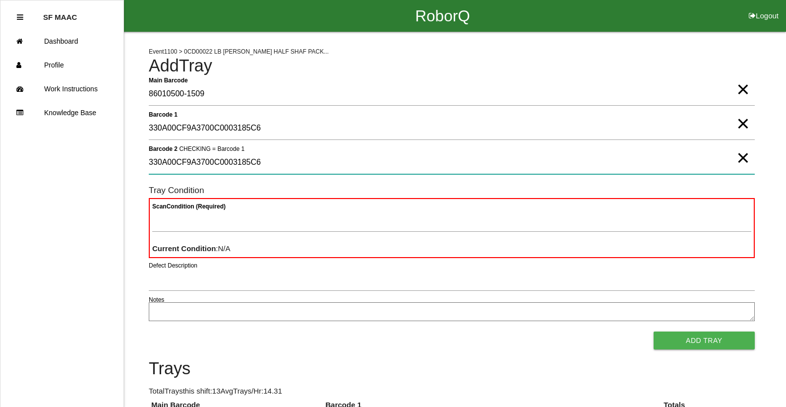
type 2 "330A00CF9A3700C0003185C6"
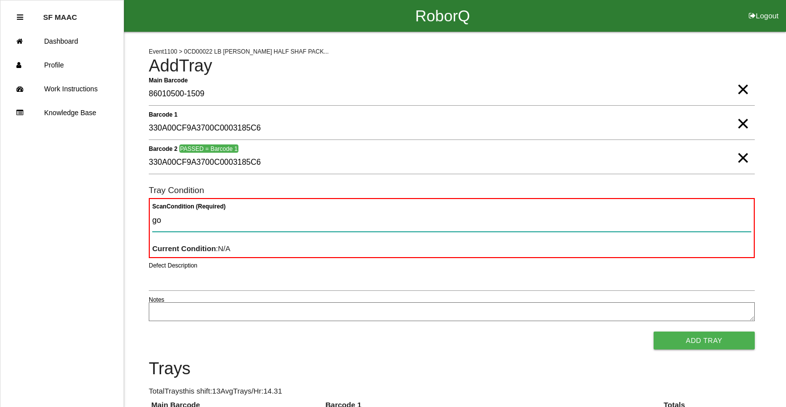
type Condition "goo"
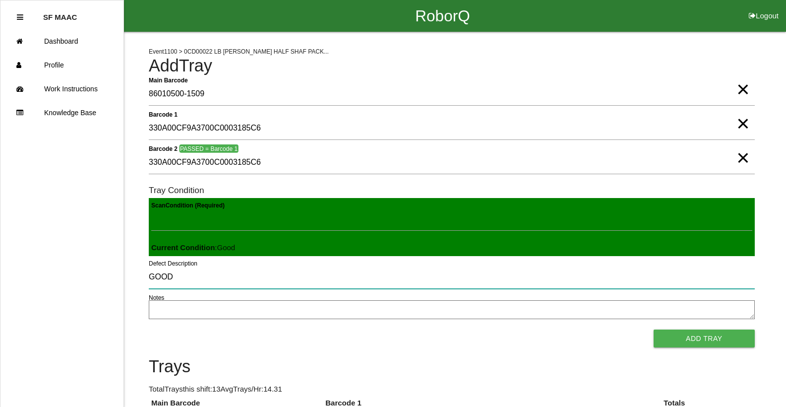
type input "GOOD"
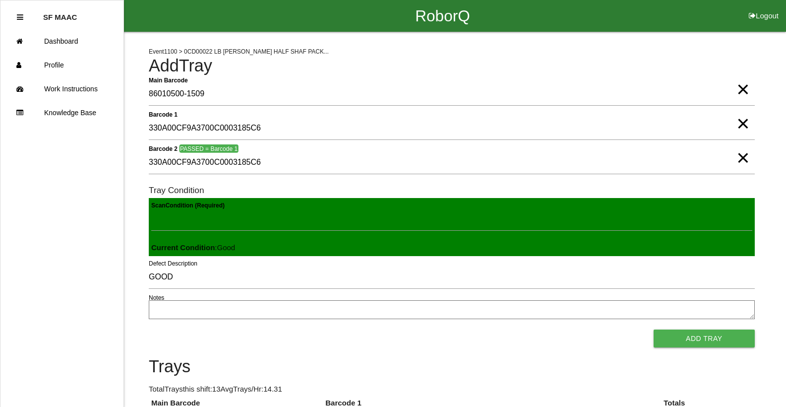
click at [742, 158] on span "×" at bounding box center [743, 148] width 13 height 20
click at [745, 124] on span "×" at bounding box center [743, 114] width 13 height 20
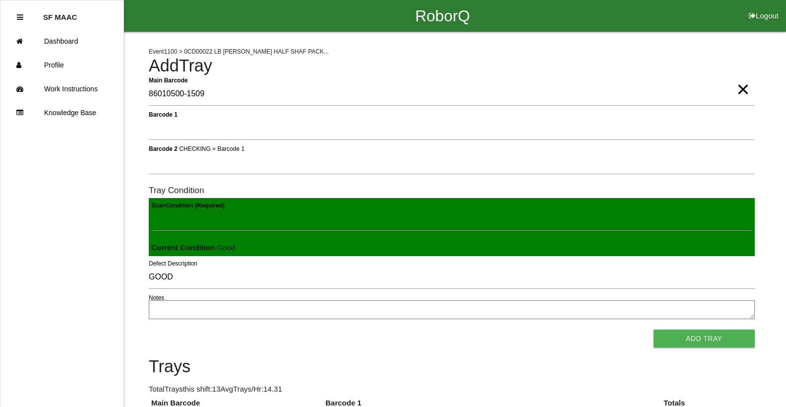
click at [739, 89] on span "×" at bounding box center [743, 79] width 13 height 20
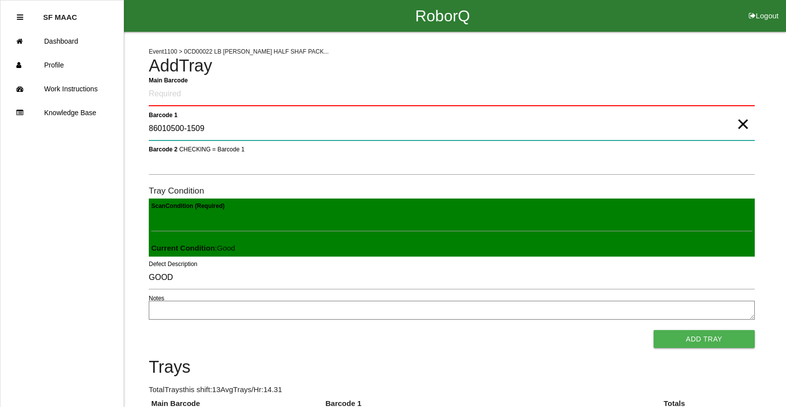
type 1 "86010500-1509"
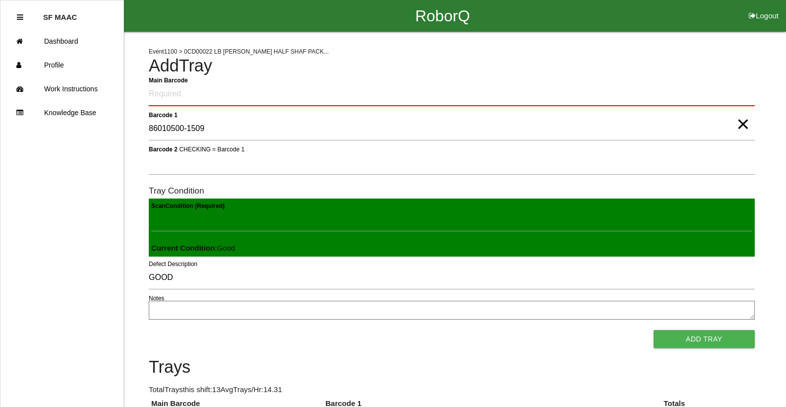
click at [747, 124] on span "×" at bounding box center [743, 114] width 13 height 20
click at [564, 85] on Barcode "Main Barcode" at bounding box center [452, 94] width 606 height 23
type Barcode "86010500-1509"
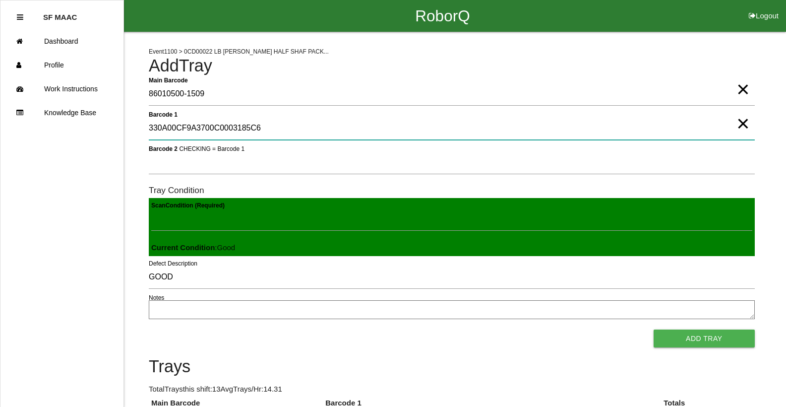
type 1 "330A00CF9A3700C0003185C6"
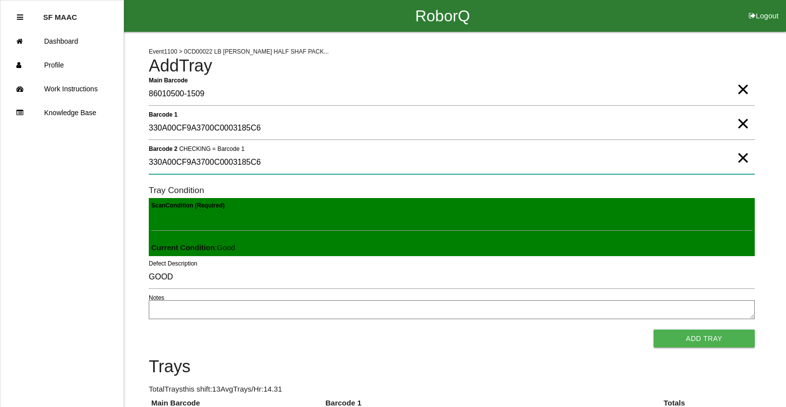
type 2 "330A00CF9A3700C0003185C6"
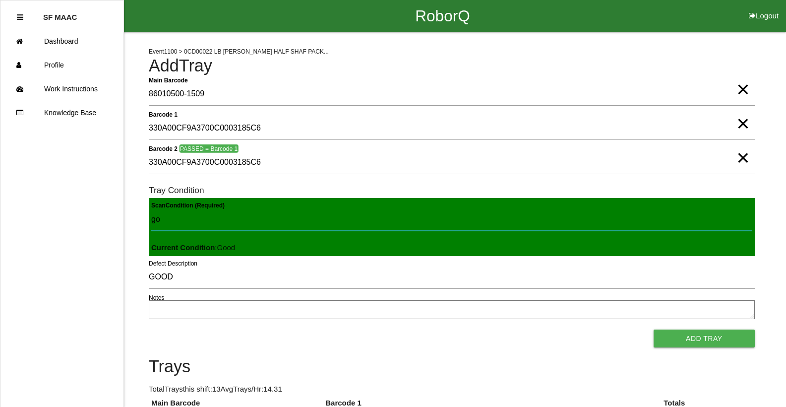
type Condition "goo"
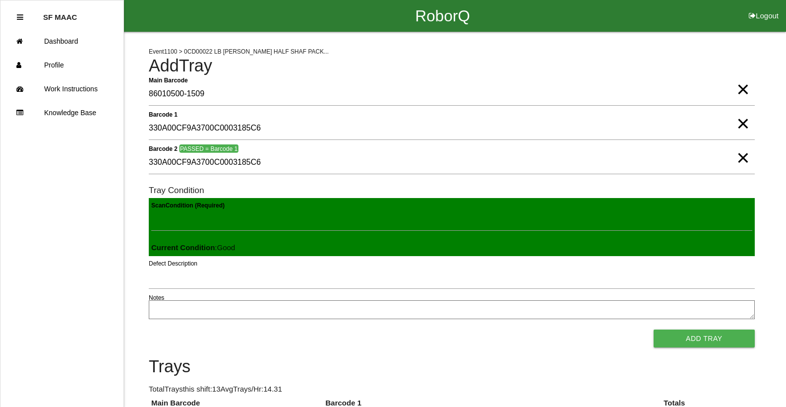
click at [654, 329] on button "Add Tray" at bounding box center [704, 338] width 101 height 18
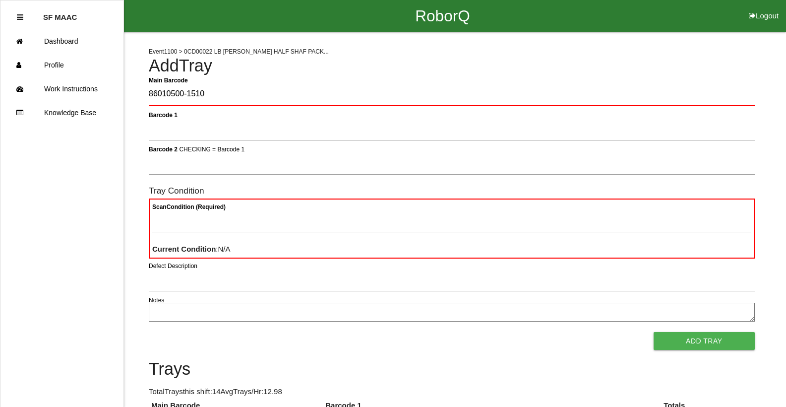
type Barcode "86010500-1510"
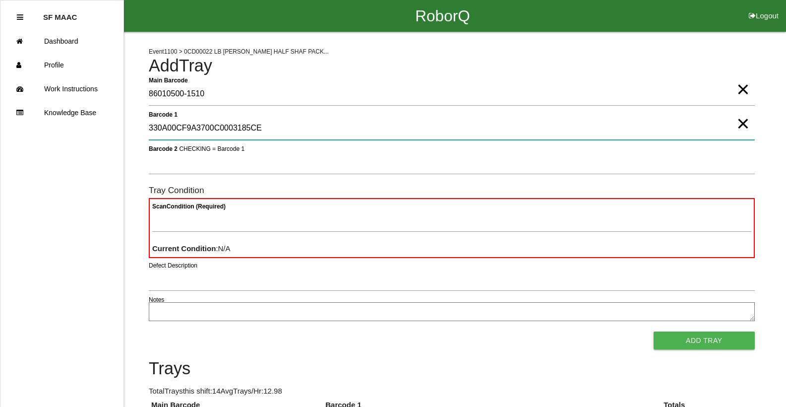
type 1 "330A00CF9A3700C0003185CE"
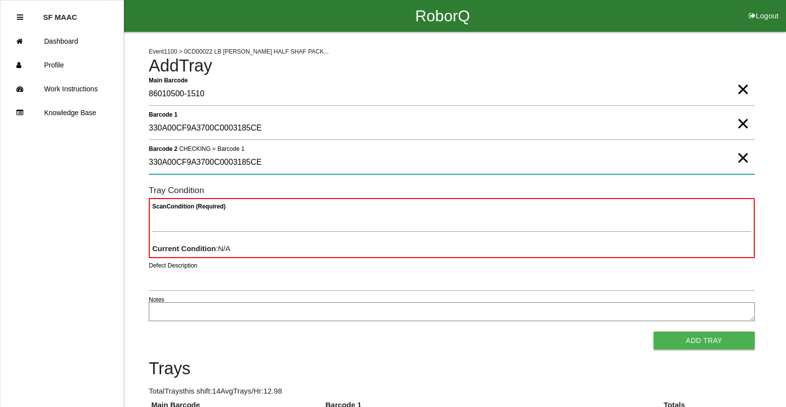
type 2 "330A00CF9A3700C0003185CE"
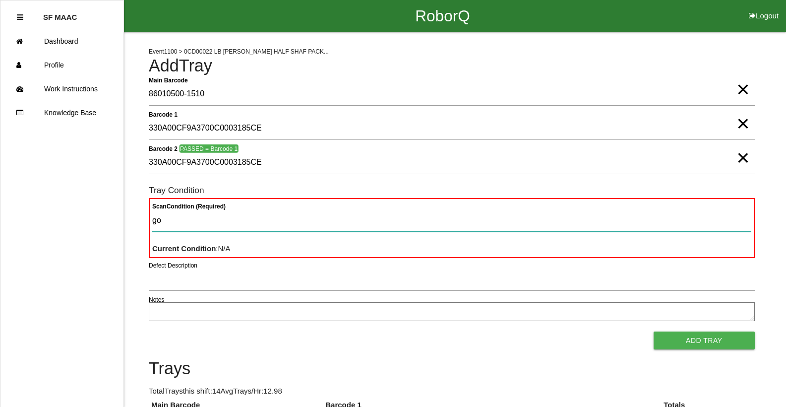
type Condition "goo"
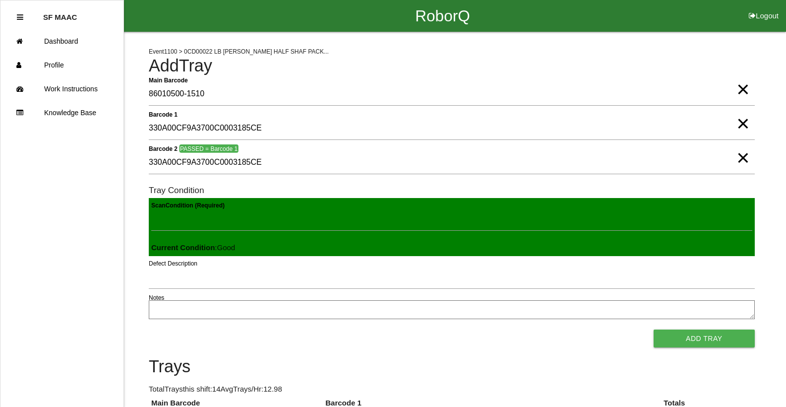
click at [654, 329] on button "Add Tray" at bounding box center [704, 338] width 101 height 18
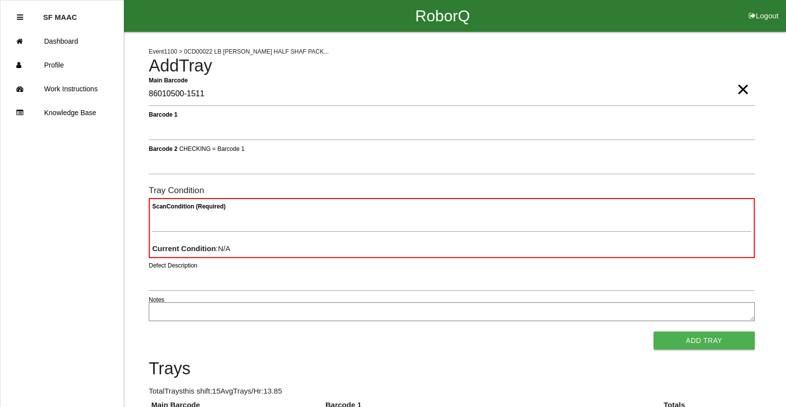
type Barcode "86010500-1511"
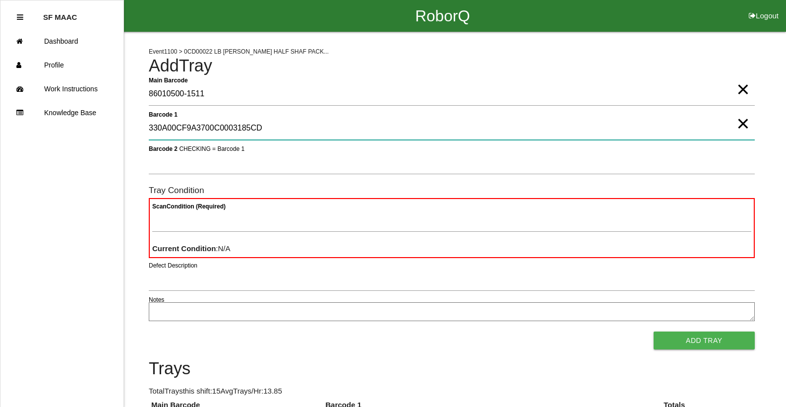
type 1 "330A00CF9A3700C0003185CD"
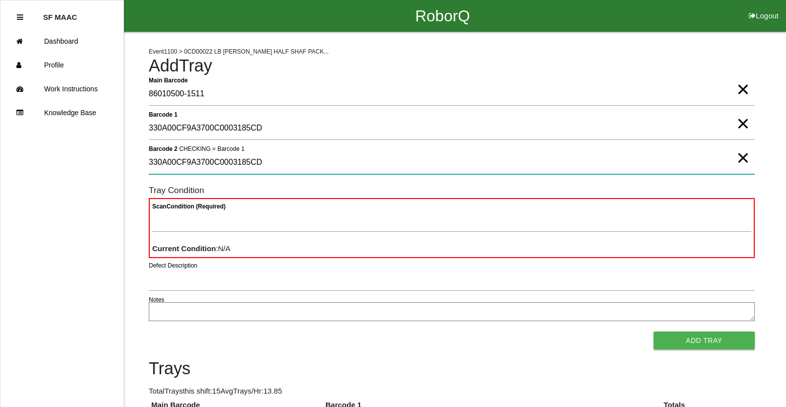
type 2 "330A00CF9A3700C0003185CD"
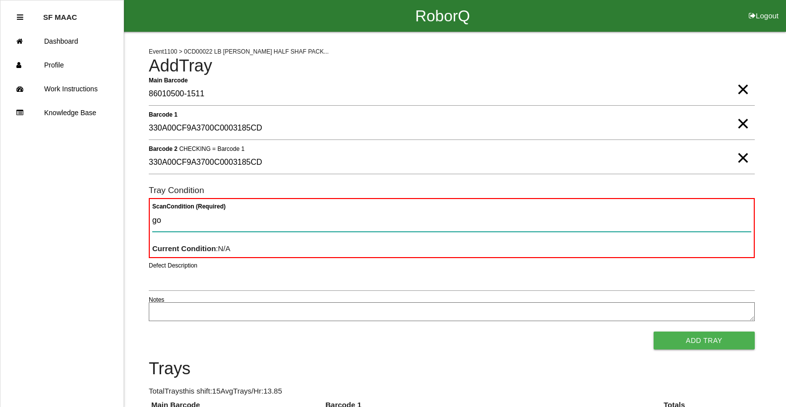
type Condition "goo"
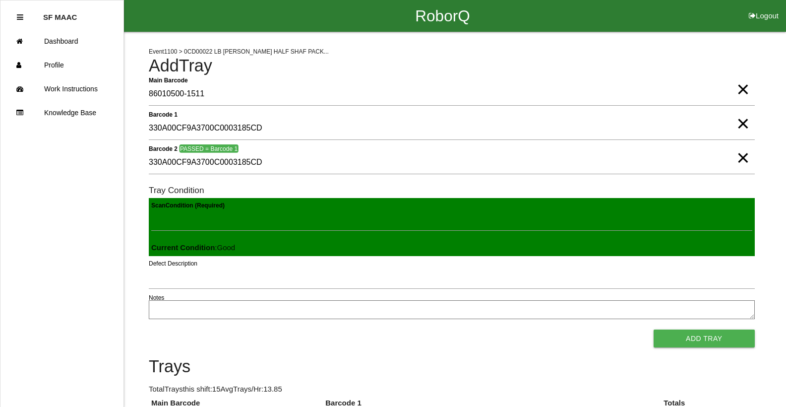
click at [654, 329] on button "Add Tray" at bounding box center [704, 338] width 101 height 18
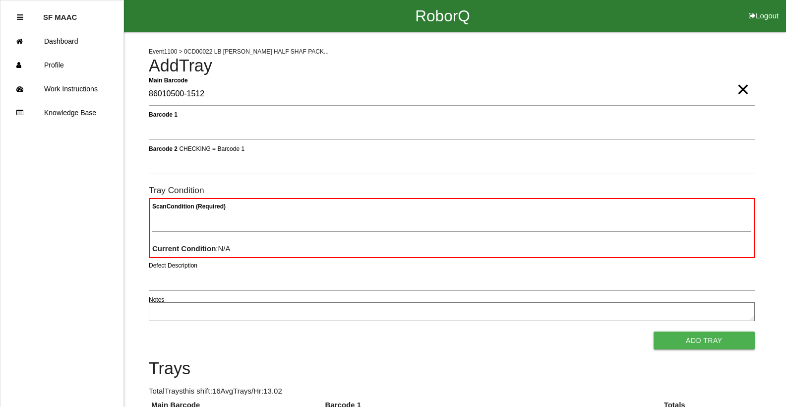
type Barcode "86010500-1512"
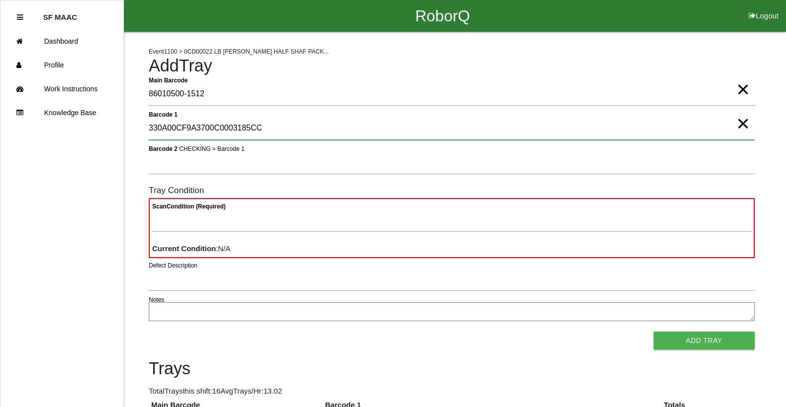
type 1 "330A00CF9A3700C0003185CC"
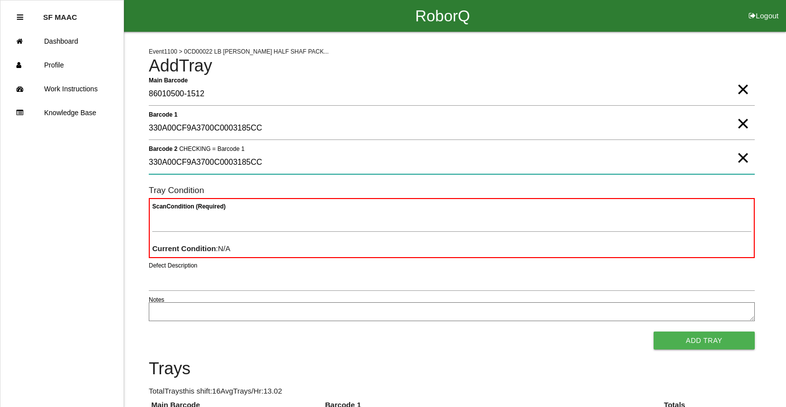
type 2 "330A00CF9A3700C0003185CC"
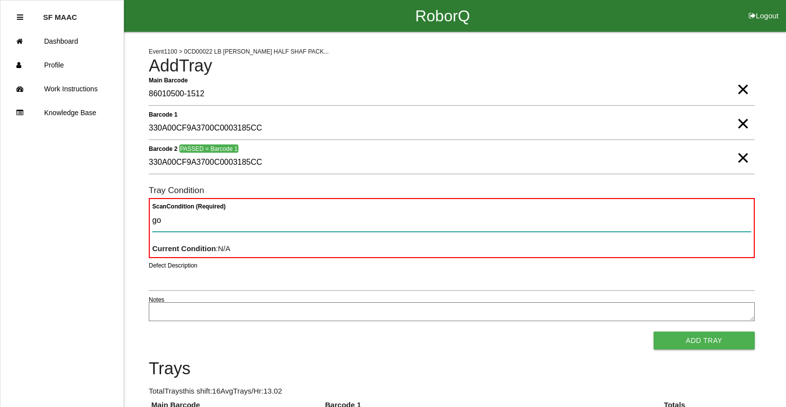
type Condition "goo"
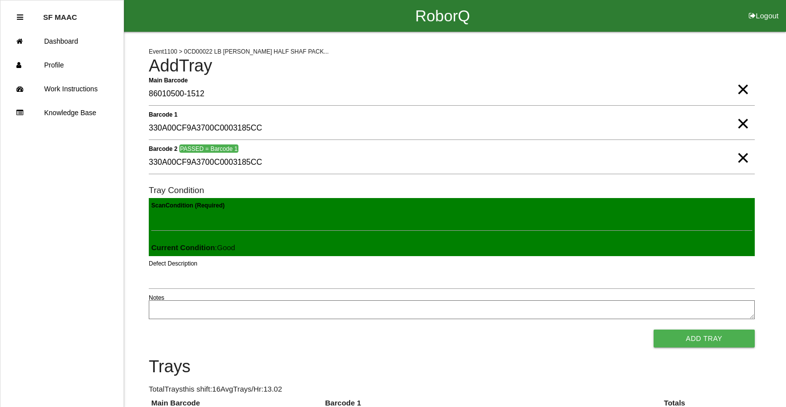
click at [654, 329] on button "Add Tray" at bounding box center [704, 338] width 101 height 18
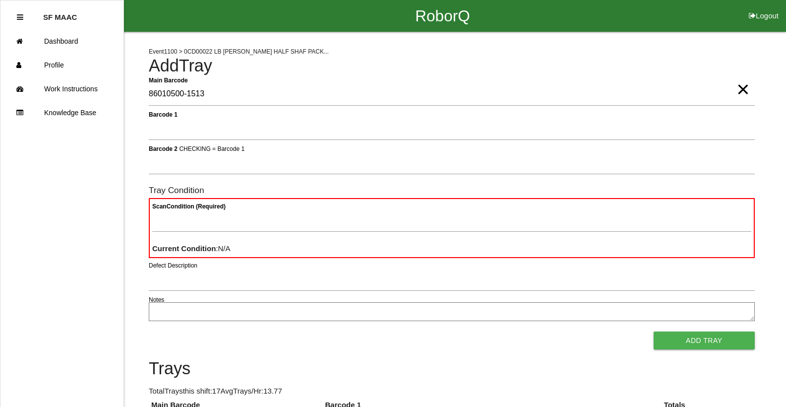
type Barcode "86010500-1513"
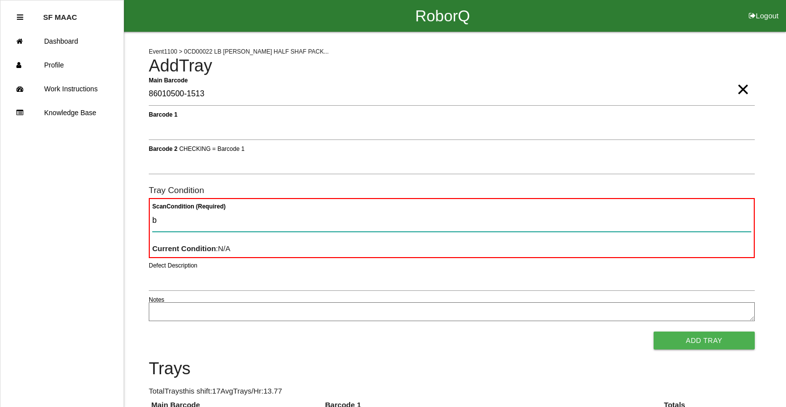
type Condition "ba"
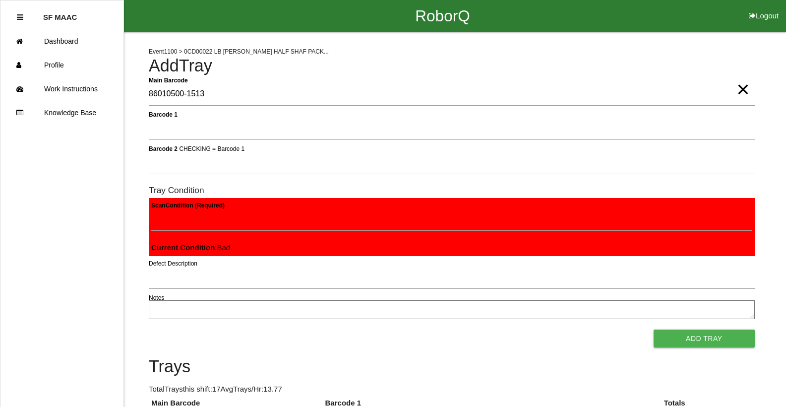
click at [654, 329] on button "Add Tray" at bounding box center [704, 338] width 101 height 18
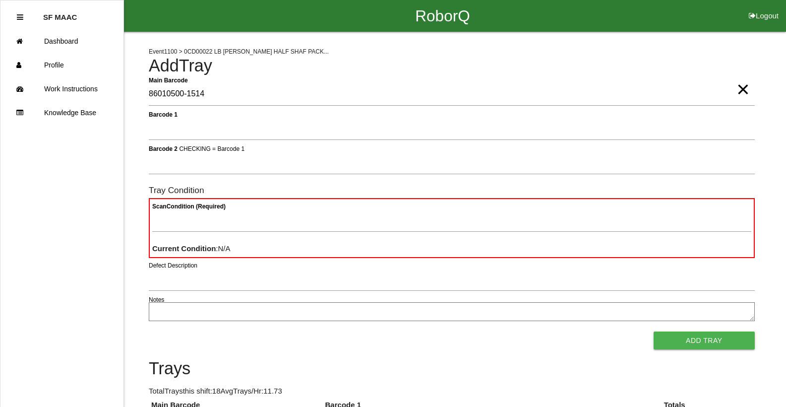
type Barcode "86010500-1514"
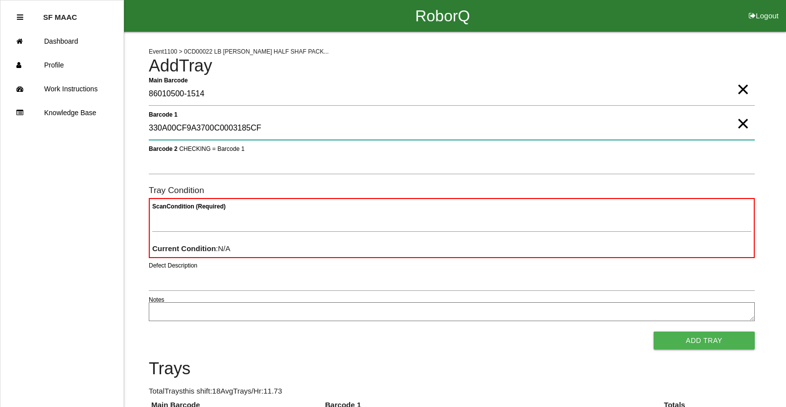
type 1 "330A00CF9A3700C0003185CF"
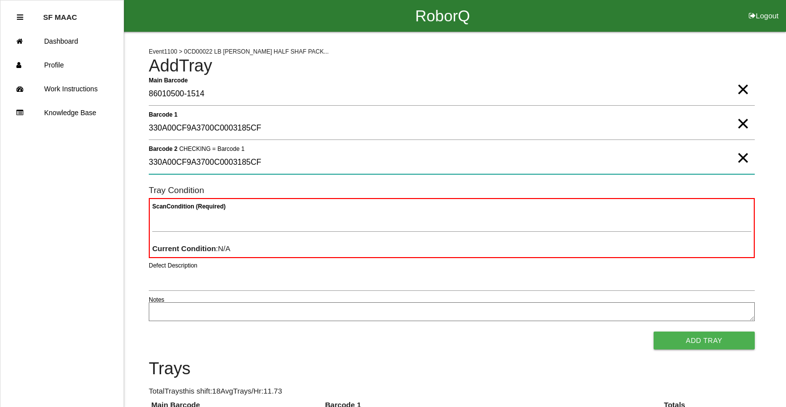
type 2 "330A00CF9A3700C0003185CF"
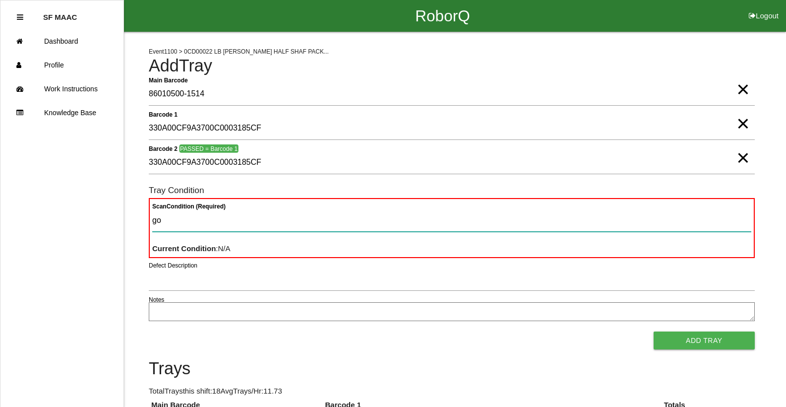
type Condition "goo"
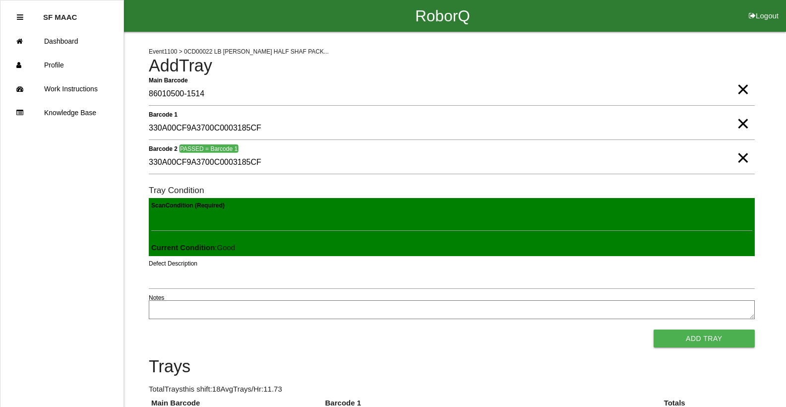
click at [654, 329] on button "Add Tray" at bounding box center [704, 338] width 101 height 18
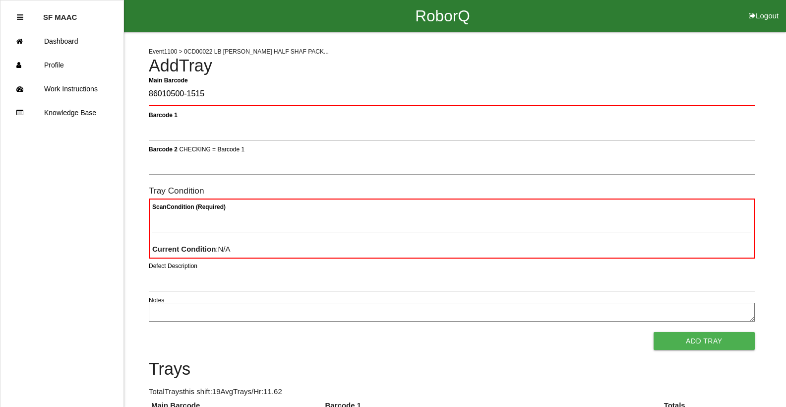
type Barcode "86010500-1515"
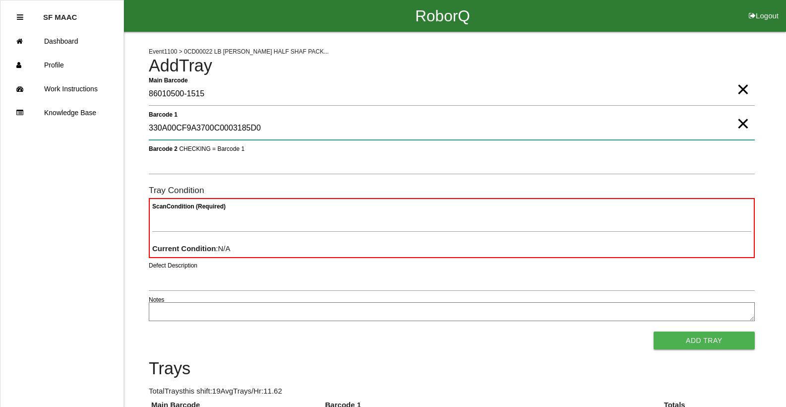
type 1 "330A00CF9A3700C0003185D0"
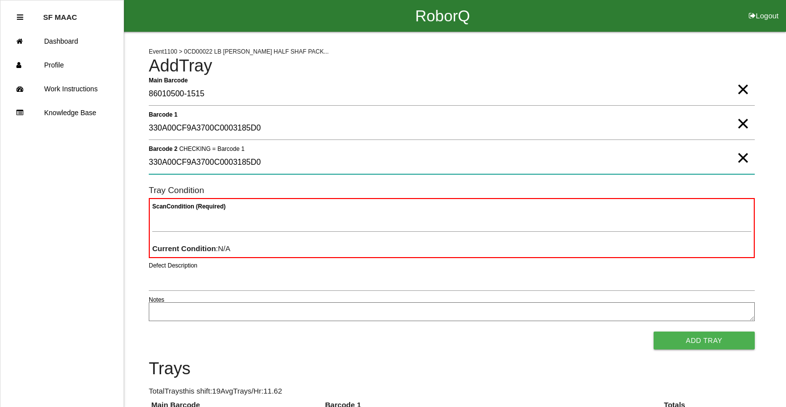
type 2 "330A00CF9A3700C0003185D0"
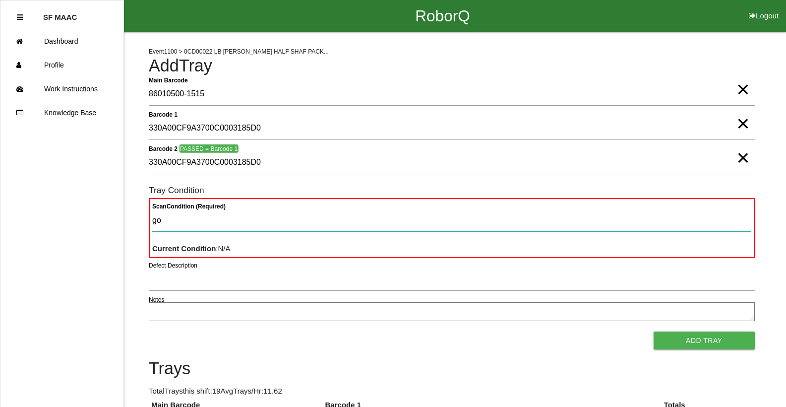
type Condition "goo"
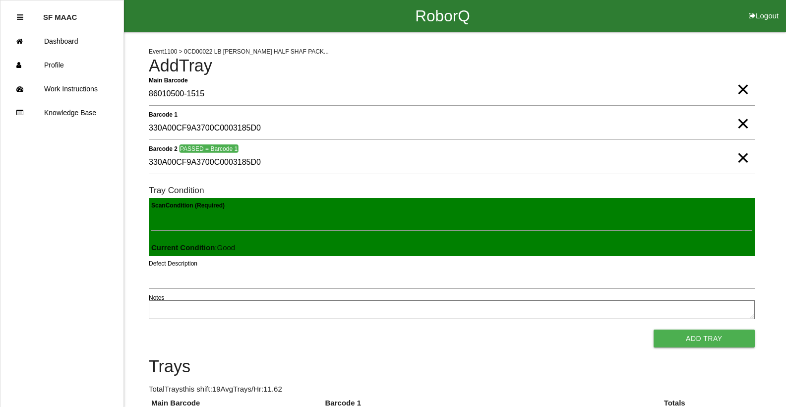
click at [654, 329] on button "Add Tray" at bounding box center [704, 338] width 101 height 18
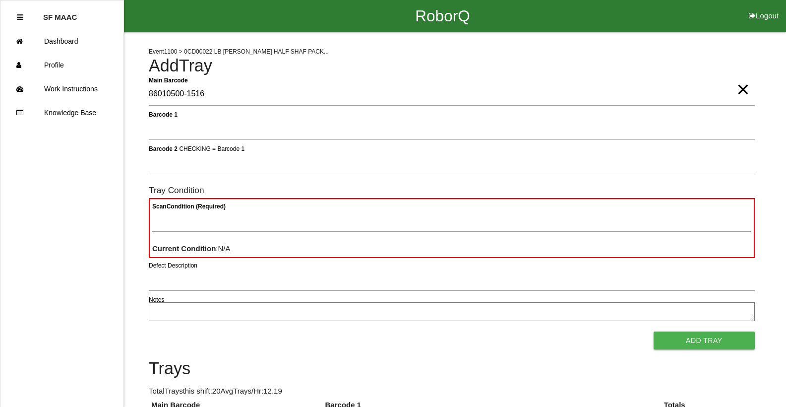
type Barcode "86010500-1516"
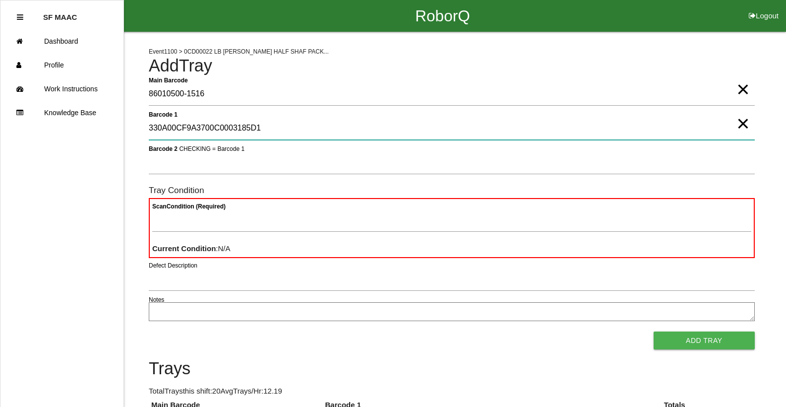
type 1 "330A00CF9A3700C0003185D1"
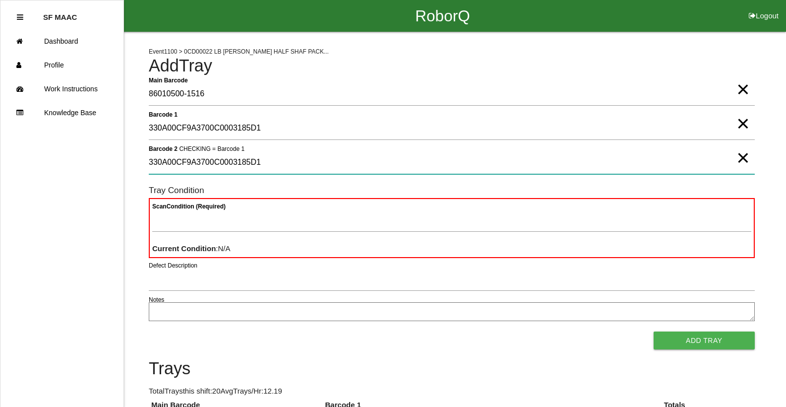
type 2 "330A00CF9A3700C0003185D1"
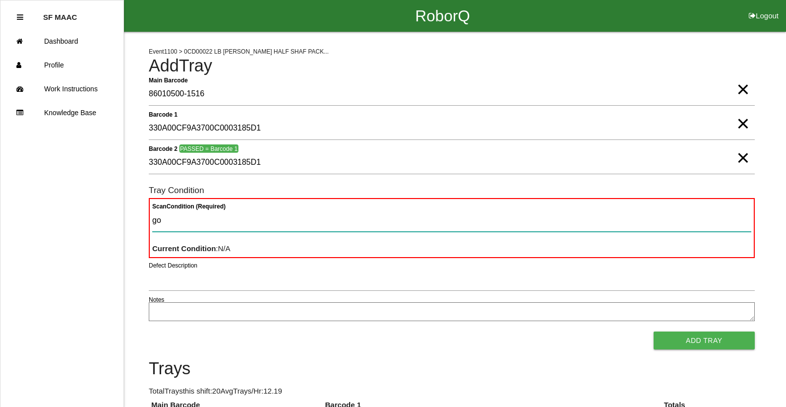
type Condition "goo"
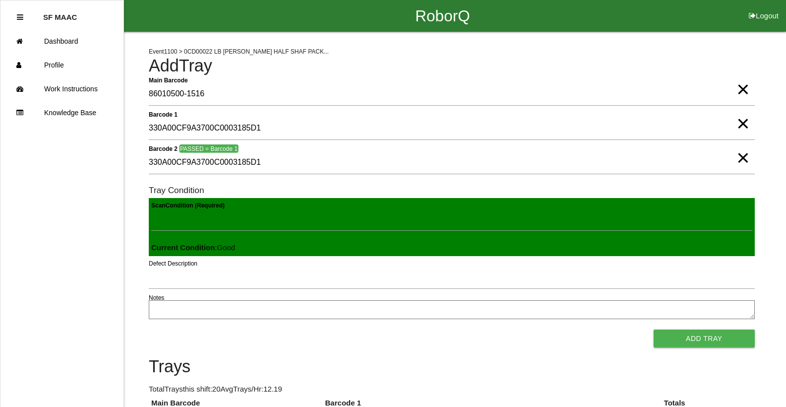
click at [654, 329] on button "Add Tray" at bounding box center [704, 338] width 101 height 18
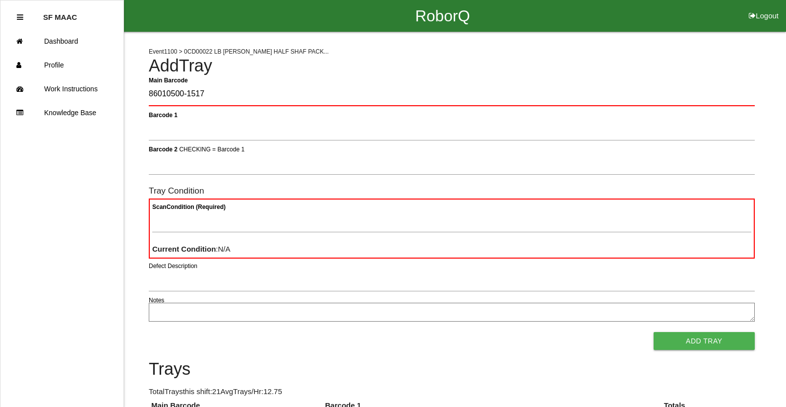
type Barcode "86010500-1517"
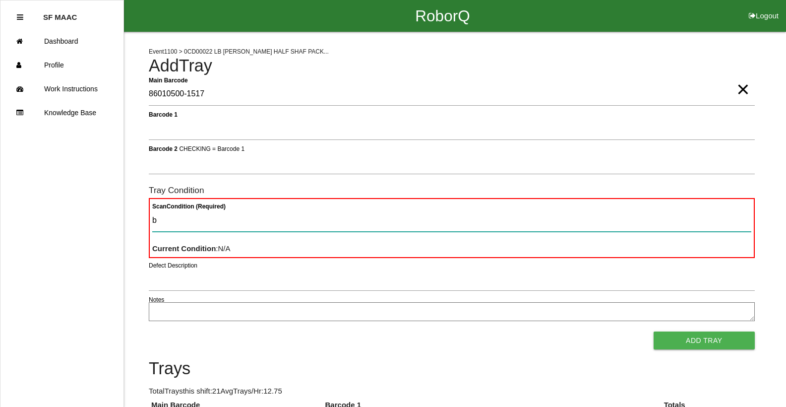
type Condition "ba"
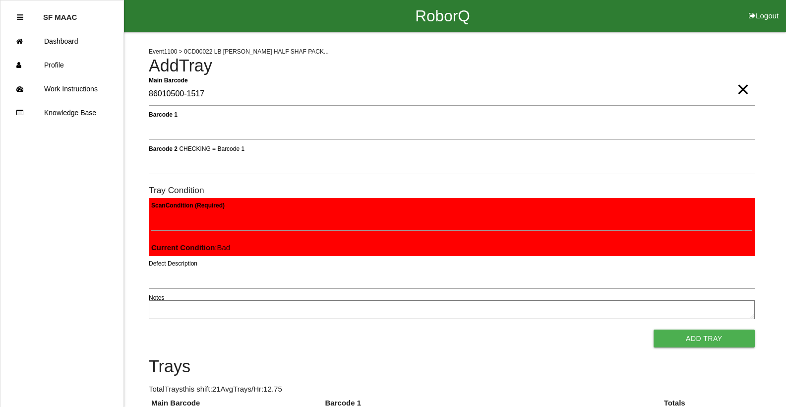
click at [654, 329] on button "Add Tray" at bounding box center [704, 338] width 101 height 18
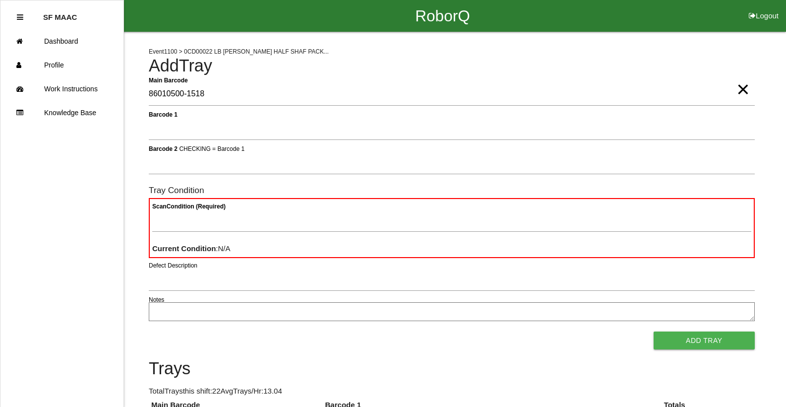
type Barcode "86010500-1518"
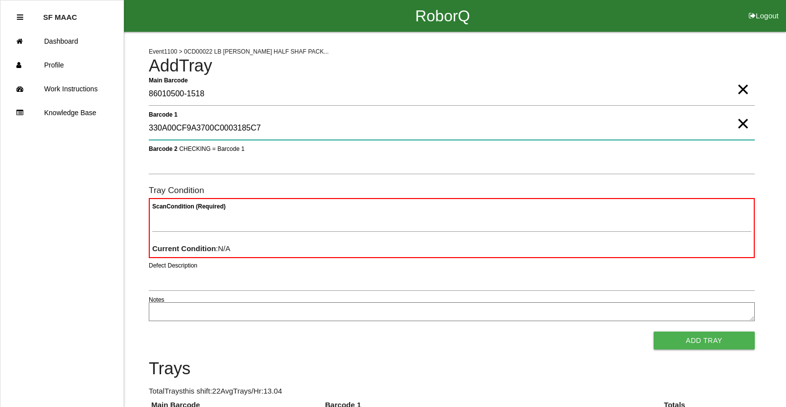
type 1 "330A00CF9A3700C0003185C7"
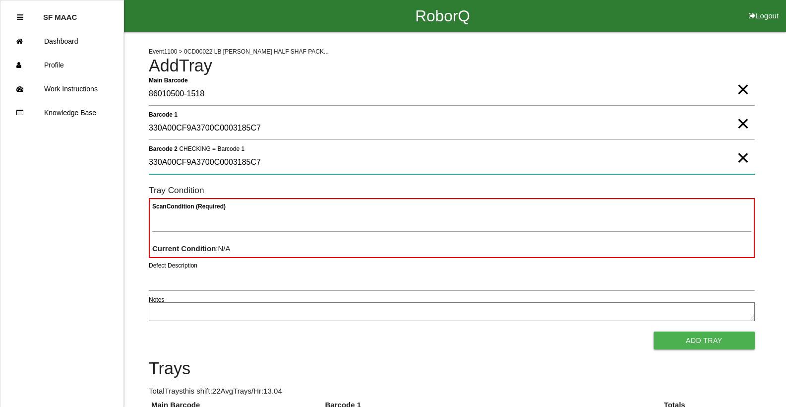
type 2 "330A00CF9A3700C0003185C7"
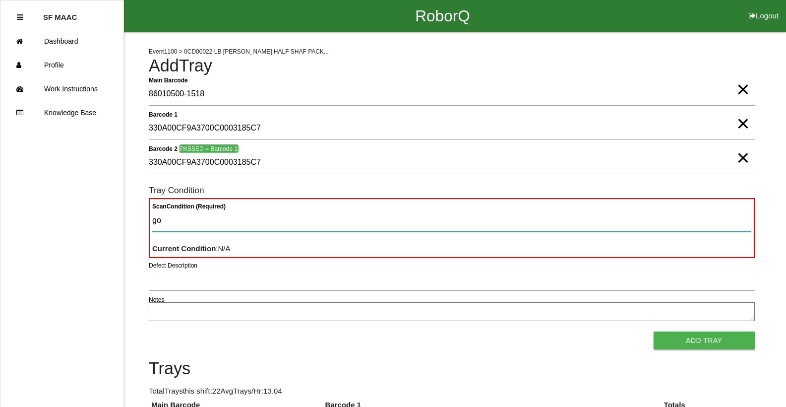
type Condition "goo"
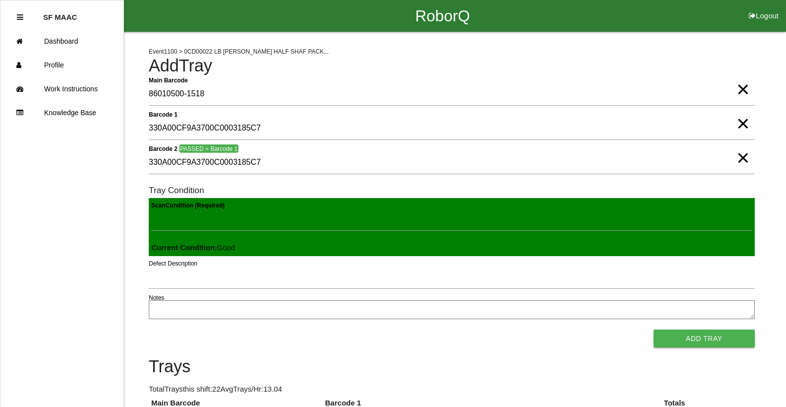
click at [654, 329] on button "Add Tray" at bounding box center [704, 338] width 101 height 18
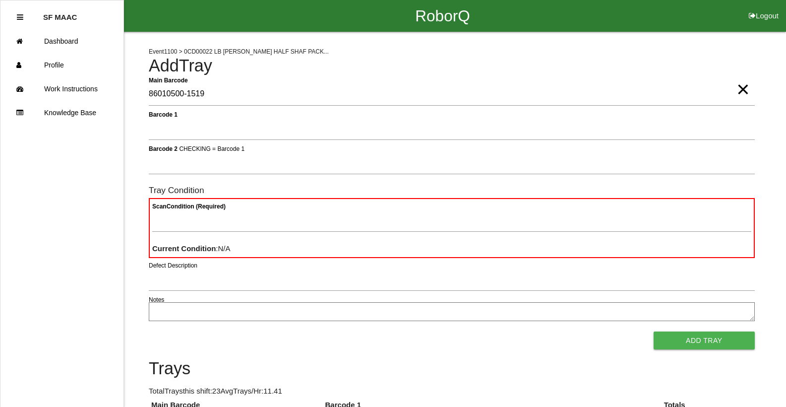
type Barcode "86010500-1519"
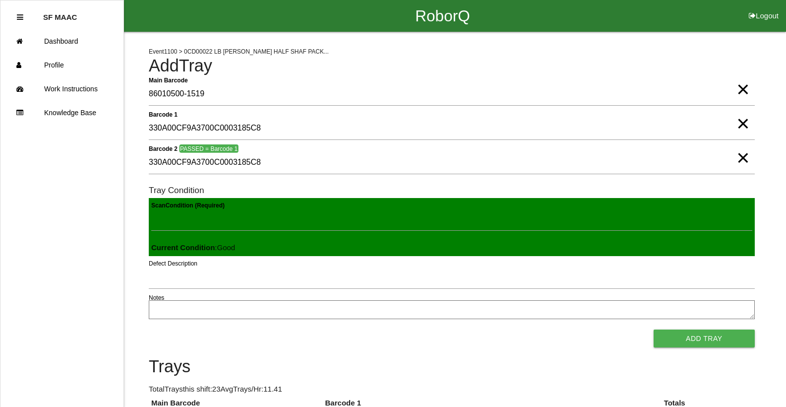
click at [654, 329] on button "Add Tray" at bounding box center [704, 338] width 101 height 18
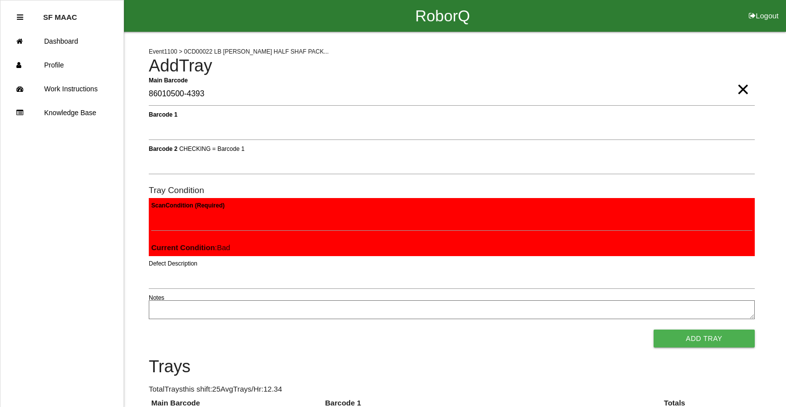
click button "Add Tray" at bounding box center [704, 338] width 101 height 18
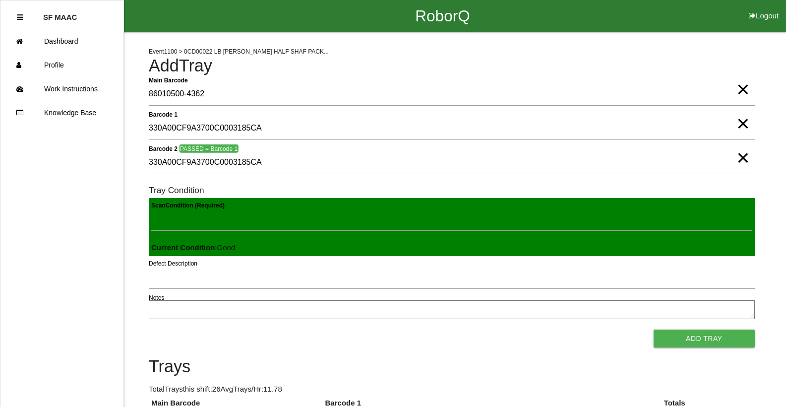
click at [654, 329] on button "Add Tray" at bounding box center [704, 338] width 101 height 18
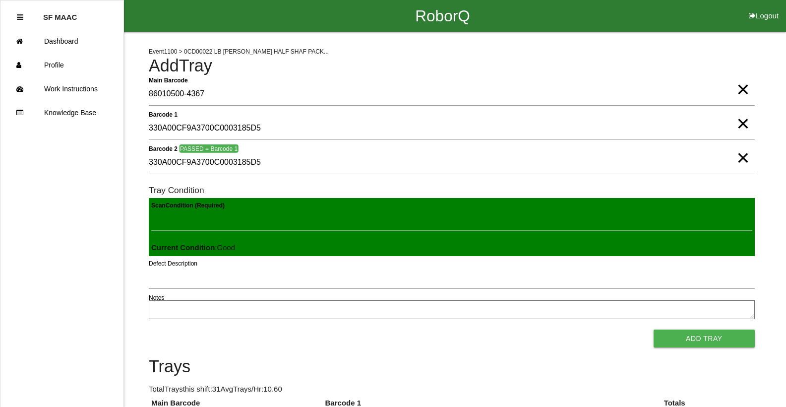
click at [654, 329] on button "Add Tray" at bounding box center [704, 338] width 101 height 18
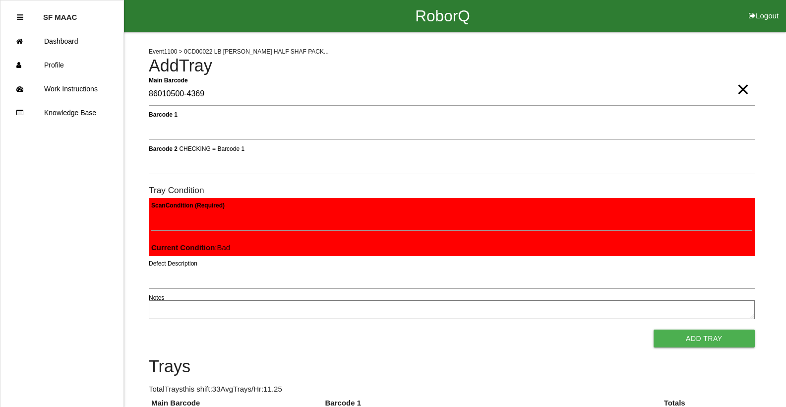
click at [654, 329] on button "Add Tray" at bounding box center [704, 338] width 101 height 18
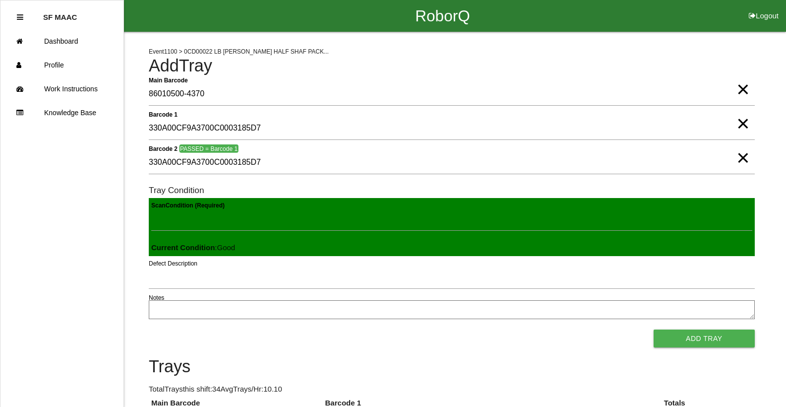
click button "Add Tray" at bounding box center [704, 338] width 101 height 18
click at [654, 329] on button "Add Tray" at bounding box center [704, 338] width 101 height 18
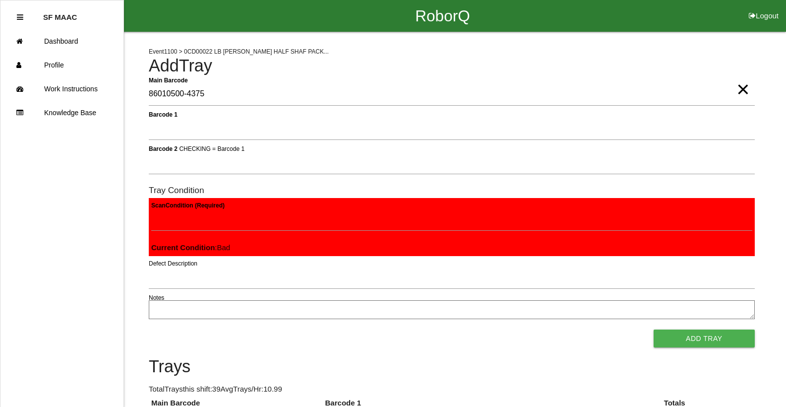
click at [654, 329] on button "Add Tray" at bounding box center [704, 338] width 101 height 18
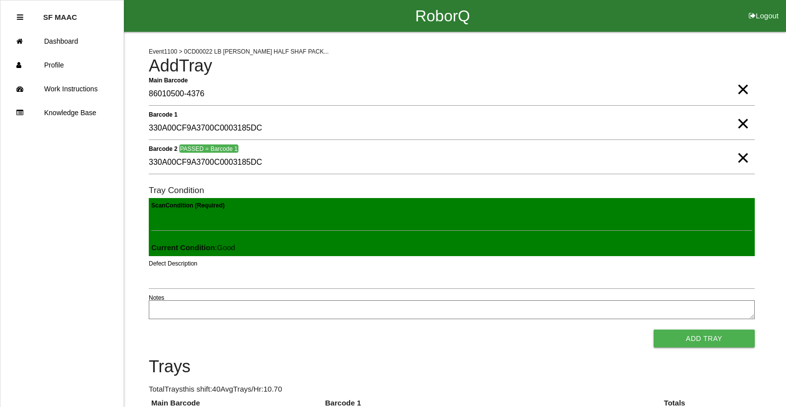
click button "Add Tray" at bounding box center [704, 338] width 101 height 18
click at [654, 329] on button "Add Tray" at bounding box center [704, 338] width 101 height 18
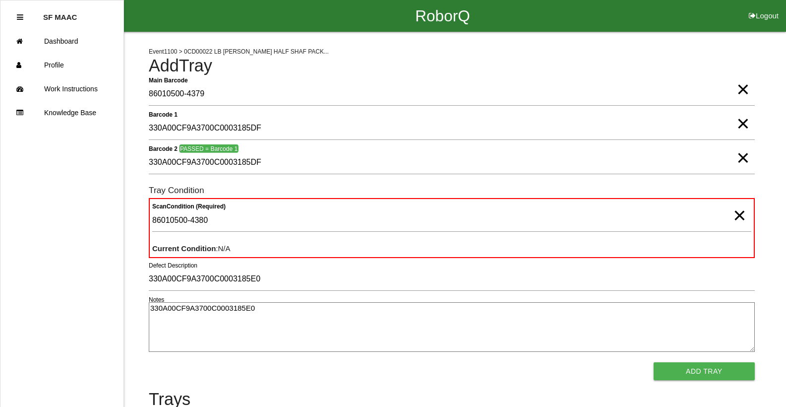
click at [740, 215] on span "×" at bounding box center [739, 205] width 13 height 20
click at [654, 362] on button "Add Tray" at bounding box center [704, 371] width 101 height 18
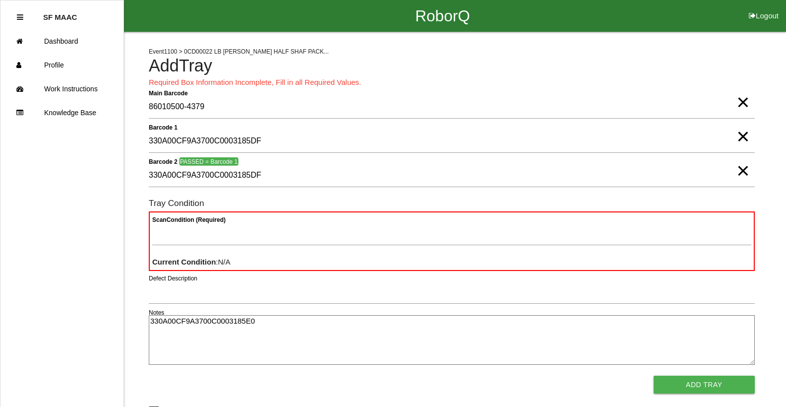
click at [740, 86] on span "×" at bounding box center [743, 92] width 13 height 20
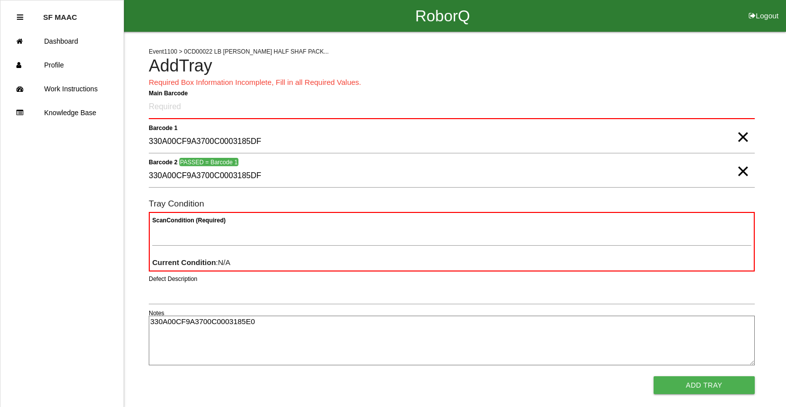
click at [740, 121] on span "×" at bounding box center [743, 127] width 13 height 20
click at [740, 169] on span "×" at bounding box center [743, 161] width 13 height 20
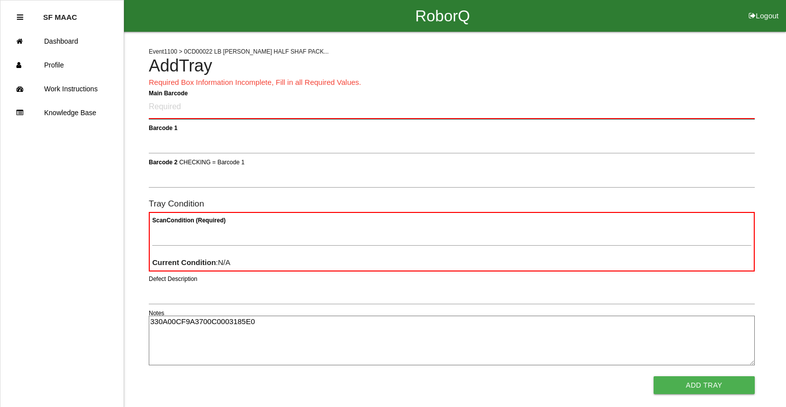
click at [560, 107] on Barcode "Main Barcode" at bounding box center [452, 107] width 606 height 23
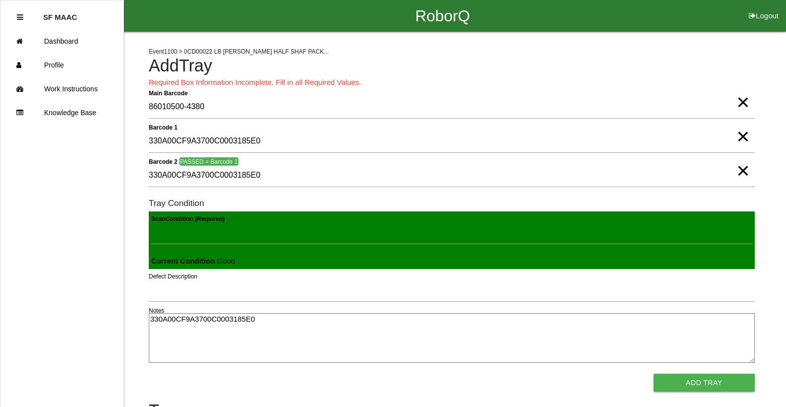
click button "Add Tray" at bounding box center [704, 383] width 101 height 18
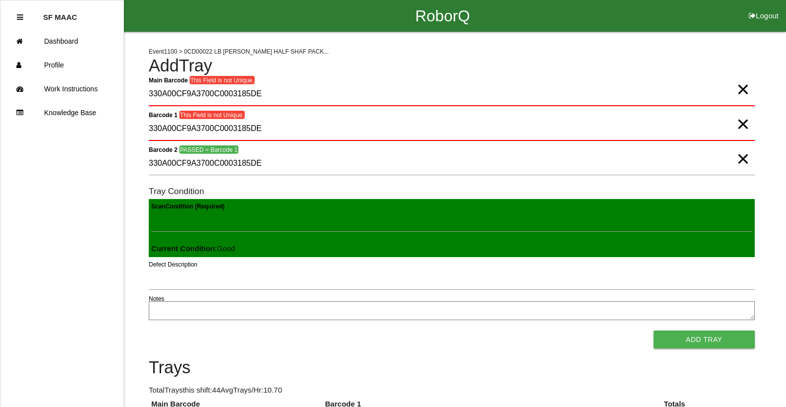
click at [654, 330] on button "Add Tray" at bounding box center [704, 339] width 101 height 18
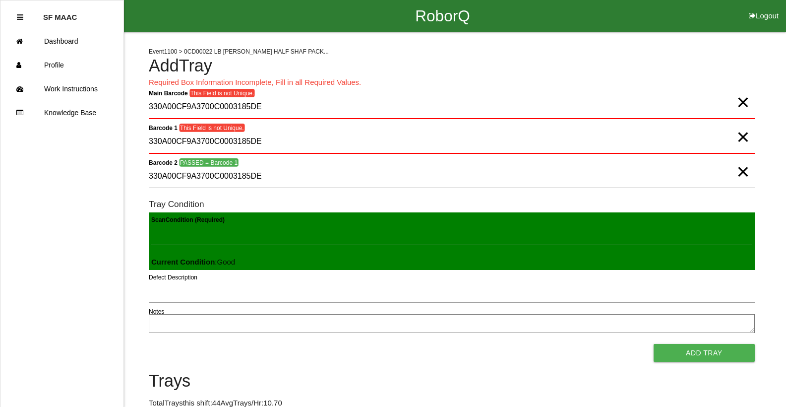
click at [742, 102] on span "×" at bounding box center [743, 92] width 13 height 20
click at [749, 132] on span "×" at bounding box center [743, 127] width 13 height 20
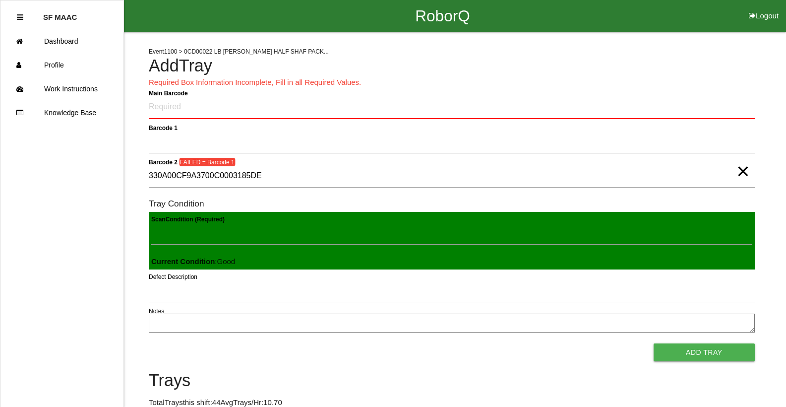
click at [741, 169] on span "×" at bounding box center [743, 161] width 13 height 20
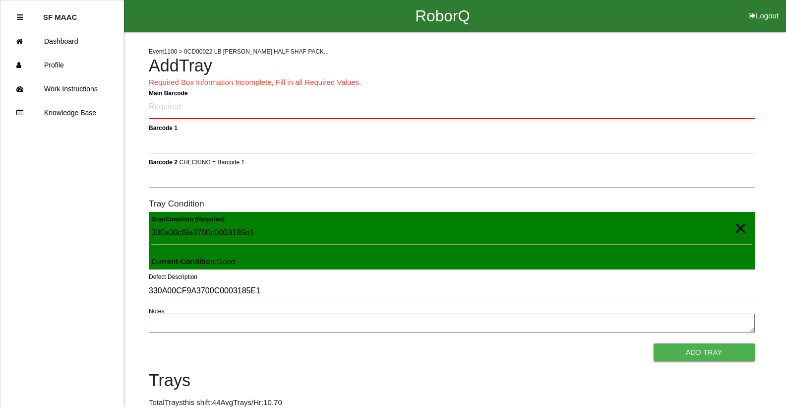
click at [744, 228] on span "×" at bounding box center [740, 218] width 13 height 20
click at [236, 96] on Barcode "Main Barcode" at bounding box center [452, 107] width 606 height 23
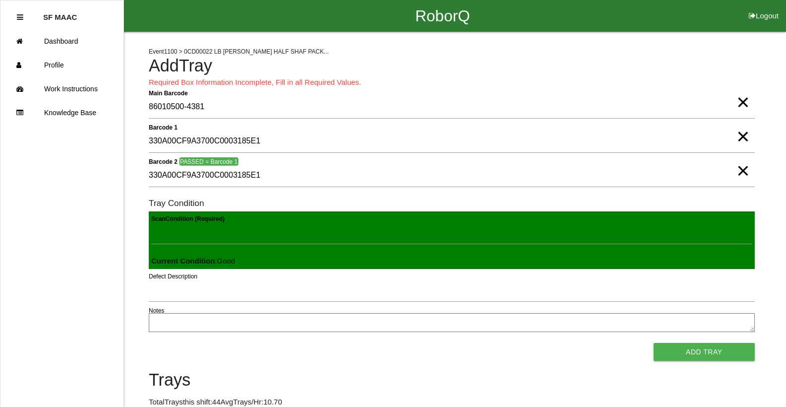
click at [654, 343] on button "Add Tray" at bounding box center [704, 352] width 101 height 18
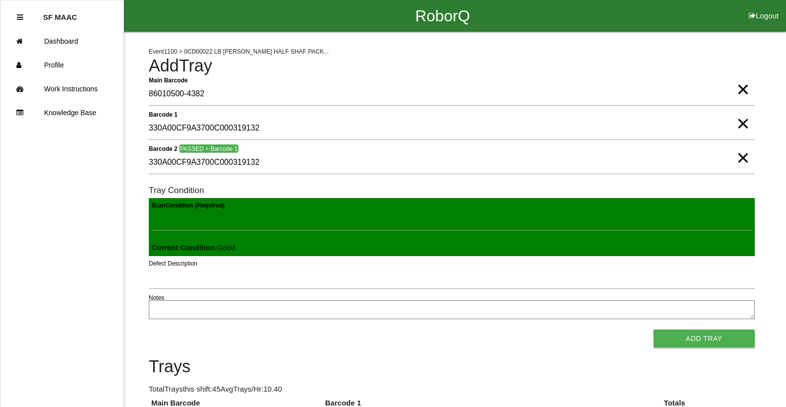
click at [654, 329] on button "Add Tray" at bounding box center [704, 338] width 101 height 18
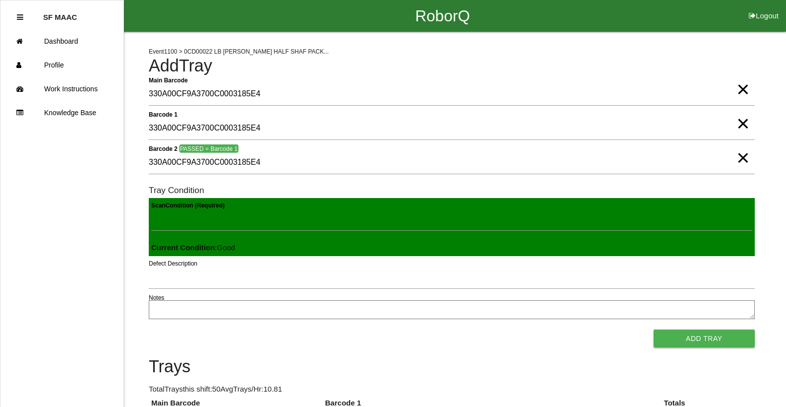
click at [654, 329] on button "Add Tray" at bounding box center [704, 338] width 101 height 18
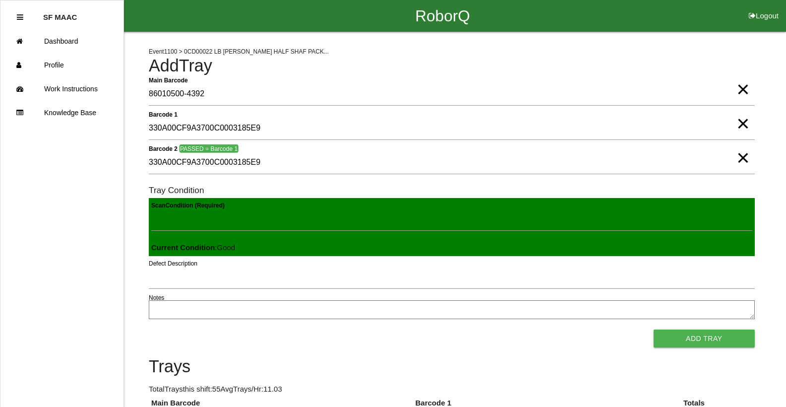
click at [654, 329] on button "Add Tray" at bounding box center [704, 338] width 101 height 18
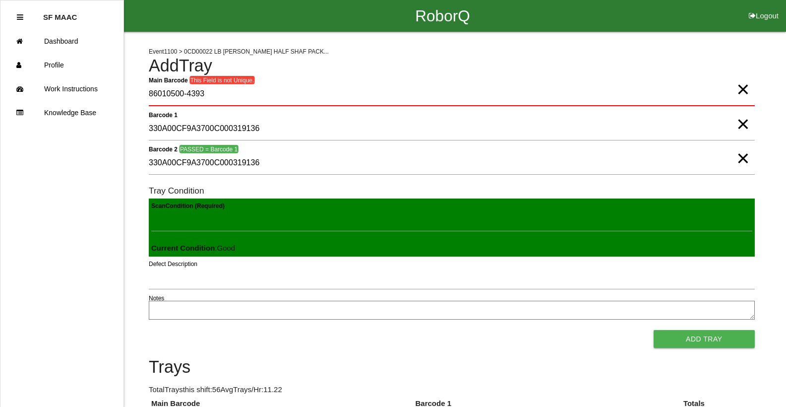
click at [654, 330] on button "Add Tray" at bounding box center [704, 339] width 101 height 18
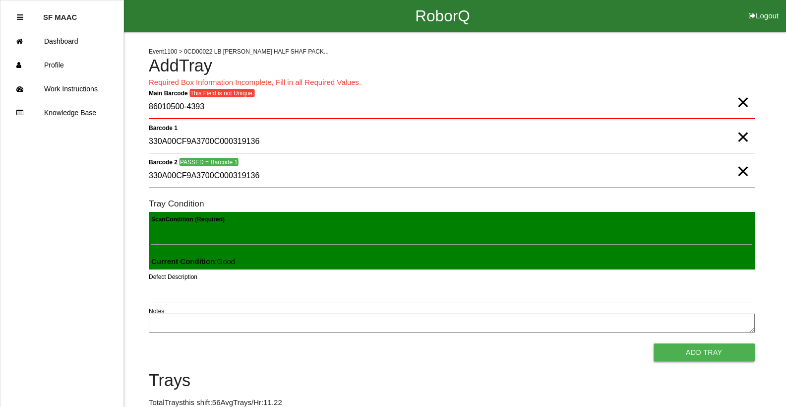
click at [681, 359] on button "Add Tray" at bounding box center [704, 352] width 101 height 18
click at [684, 351] on button "Add Tray" at bounding box center [704, 352] width 101 height 18
click at [739, 89] on span "×" at bounding box center [743, 92] width 13 height 20
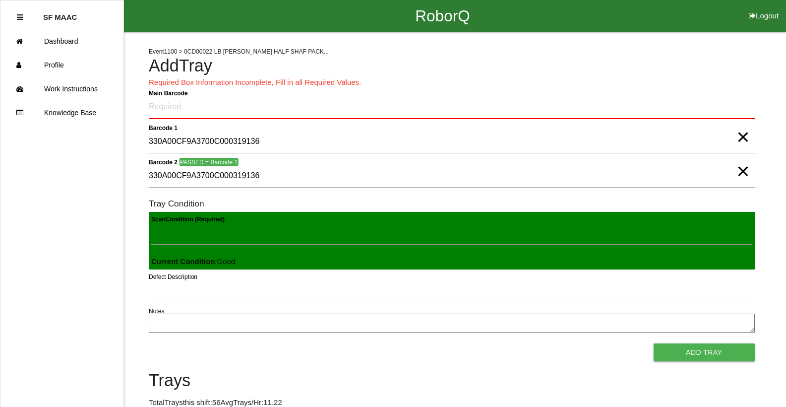
click at [740, 151] on span "×" at bounding box center [743, 161] width 13 height 20
click at [740, 137] on span "×" at bounding box center [743, 127] width 13 height 20
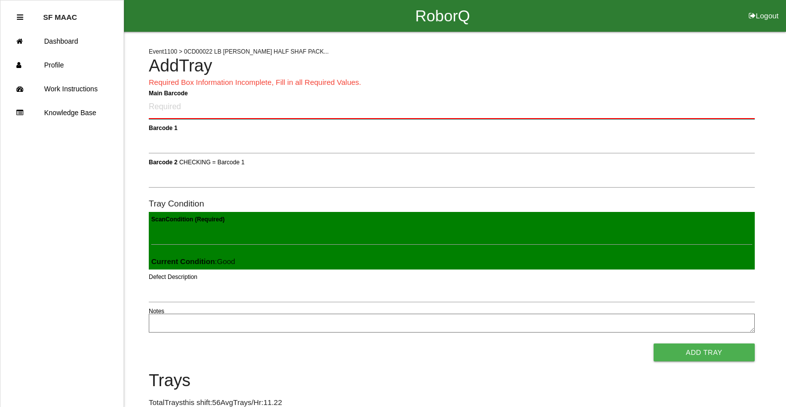
click at [377, 96] on Barcode "Main Barcode" at bounding box center [452, 107] width 606 height 23
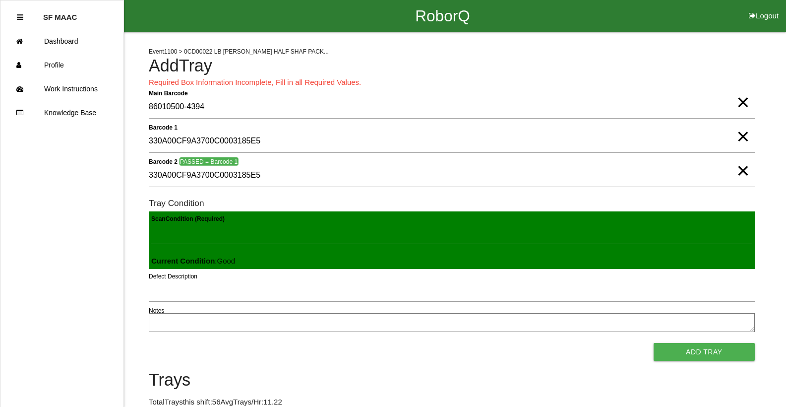
click at [654, 343] on button "Add Tray" at bounding box center [704, 352] width 101 height 18
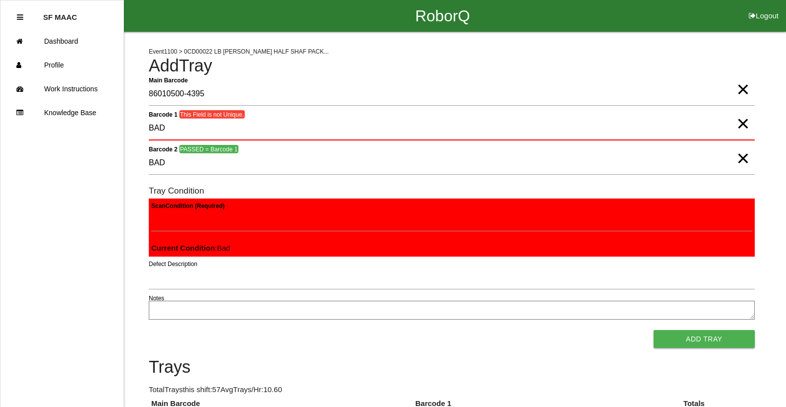
click at [654, 330] on button "Add Tray" at bounding box center [704, 339] width 101 height 18
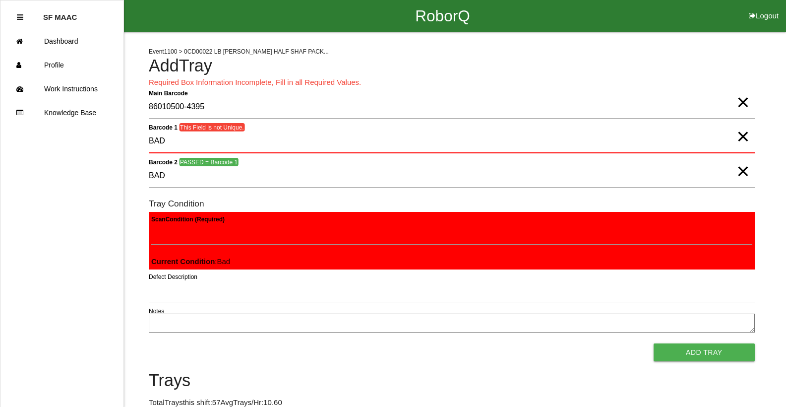
click at [741, 171] on span "×" at bounding box center [743, 161] width 13 height 20
click at [738, 136] on span "×" at bounding box center [743, 127] width 13 height 20
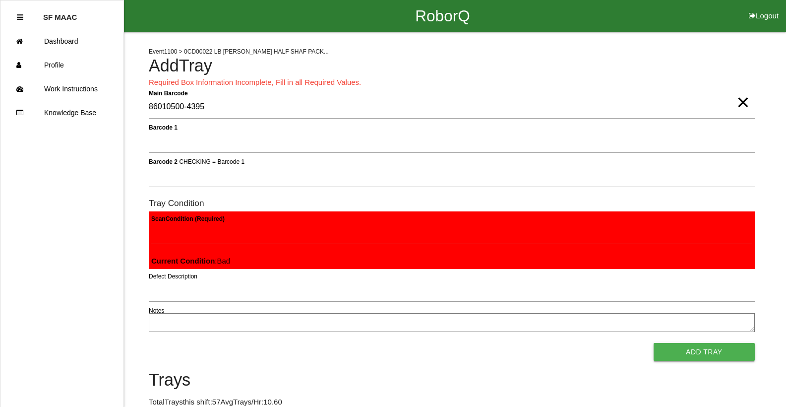
click at [731, 352] on button "Add Tray" at bounding box center [704, 352] width 101 height 18
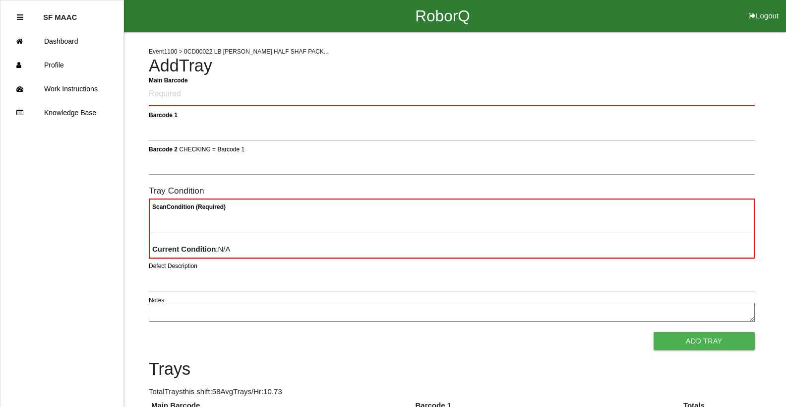
click at [765, 7] on button "Logout" at bounding box center [764, 3] width 45 height 7
